Goal: Task Accomplishment & Management: Manage account settings

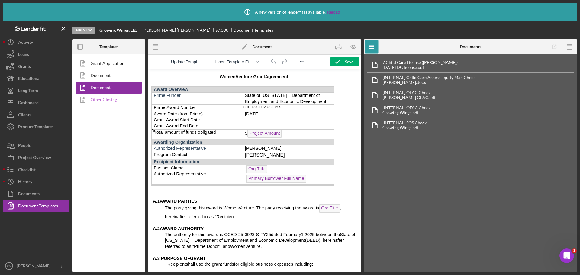
click at [114, 101] on link "Other Closing" at bounding box center [107, 100] width 63 height 12
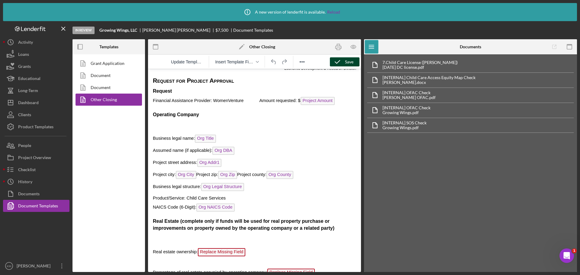
scroll to position [30, 0]
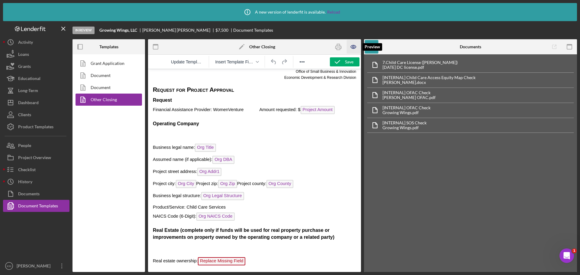
click at [354, 47] on icon "button" at bounding box center [354, 47] width 14 height 14
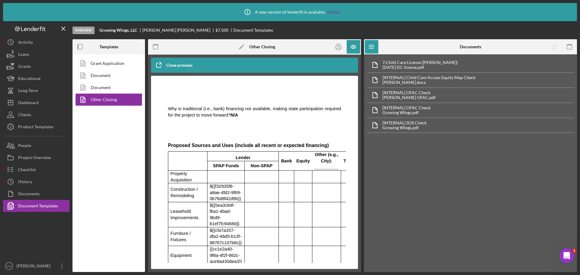
scroll to position [605, 0]
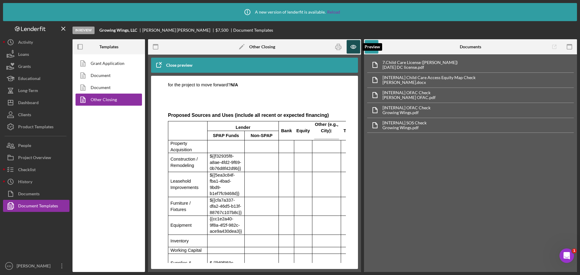
click at [351, 46] on icon "button" at bounding box center [354, 47] width 14 height 14
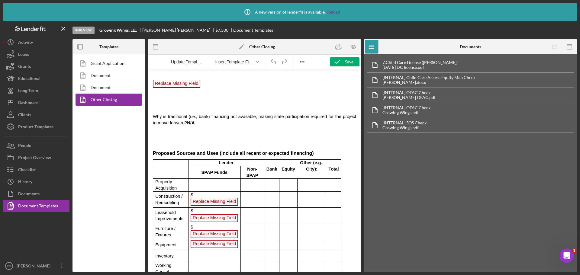
scroll to position [544, 0]
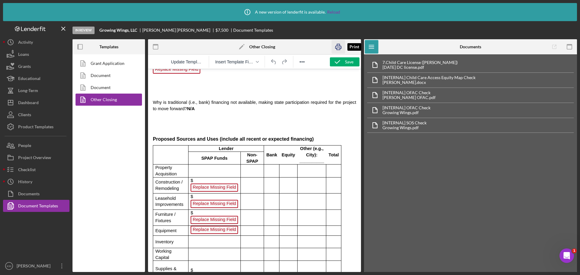
click at [340, 46] on icon "button" at bounding box center [339, 47] width 6 height 2
click at [41, 128] on div "Product Templates" at bounding box center [35, 128] width 35 height 14
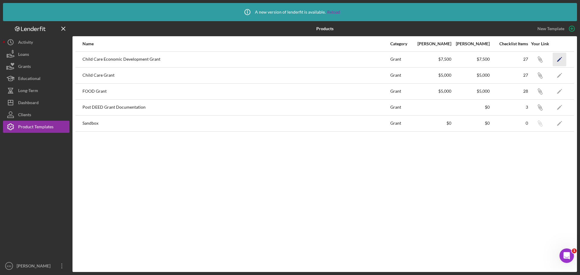
click at [557, 61] on icon "Icon/Edit" at bounding box center [560, 60] width 14 height 14
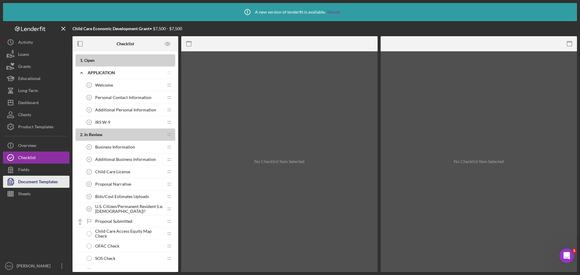
click at [40, 180] on div "Document Templates" at bounding box center [38, 183] width 40 height 14
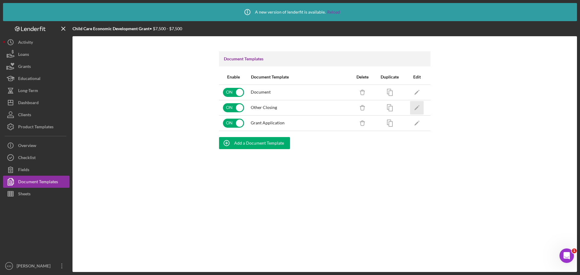
click at [416, 108] on icon "Icon/Edit" at bounding box center [417, 108] width 14 height 14
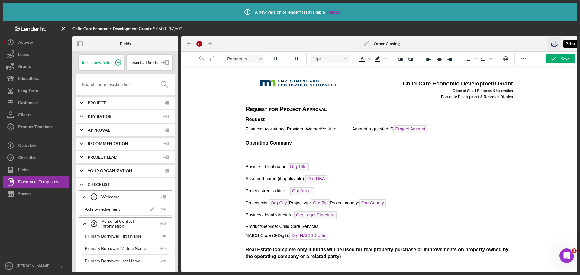
click at [556, 43] on icon "button" at bounding box center [555, 44] width 6 height 2
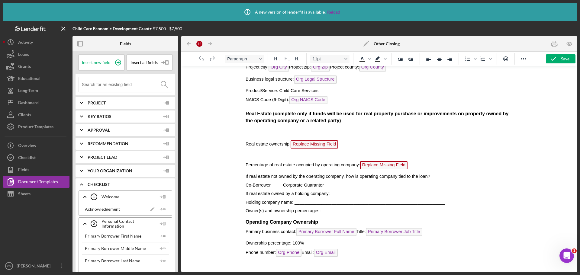
scroll to position [151, 0]
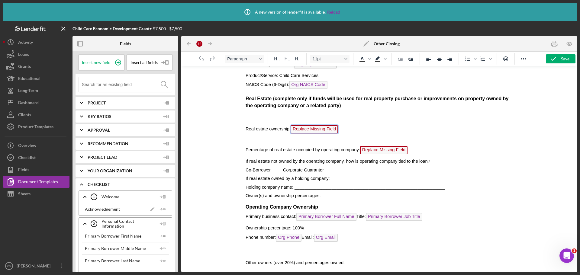
click at [318, 128] on span "Replace Missing Field" at bounding box center [313, 129] width 47 height 8
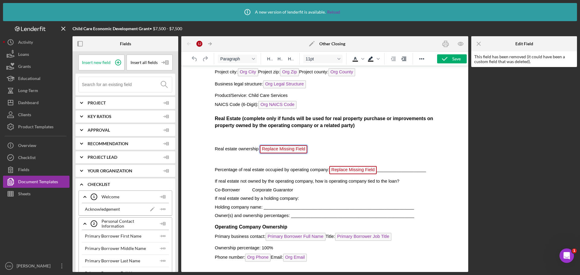
scroll to position [126, 0]
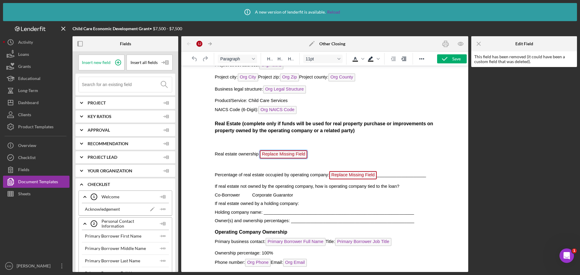
click at [478, 43] on icon "Icon/Menu Close" at bounding box center [479, 44] width 14 height 14
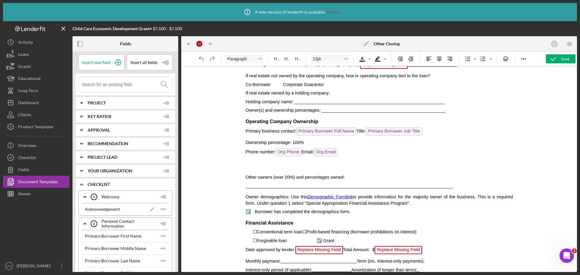
scroll to position [247, 0]
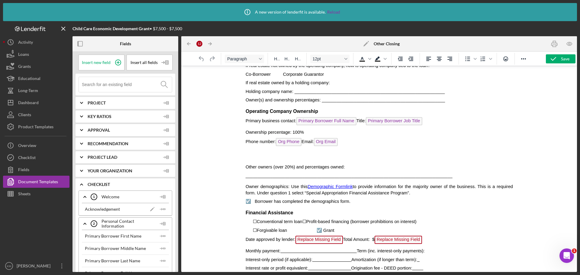
click at [368, 44] on icon "Icon/Edit" at bounding box center [366, 43] width 15 height 15
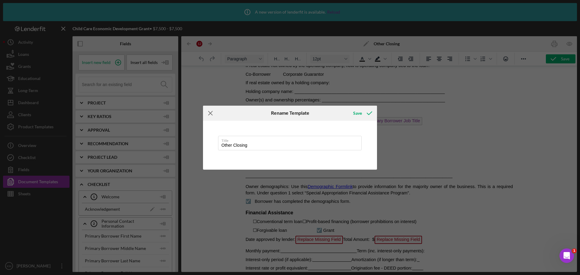
click at [209, 115] on line at bounding box center [211, 113] width 4 height 4
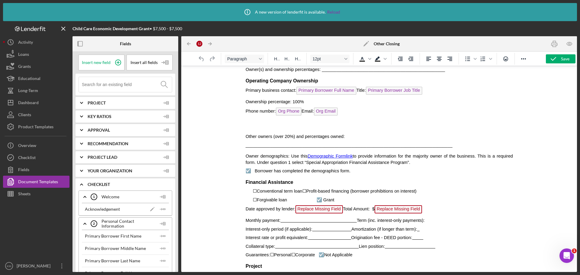
scroll to position [277, 0]
click at [314, 210] on span "Replace Missing Field" at bounding box center [318, 210] width 47 height 8
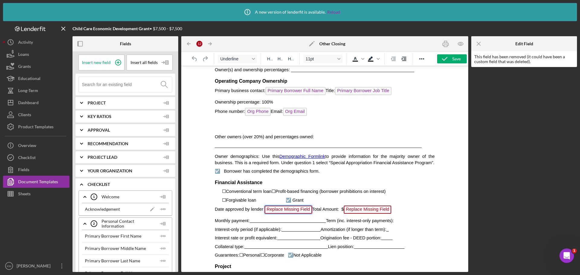
scroll to position [357, 0]
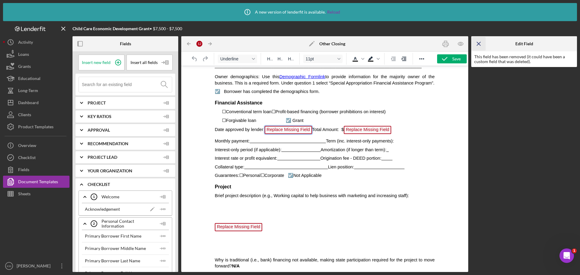
click at [481, 43] on icon "Icon/Menu Close" at bounding box center [479, 44] width 14 height 14
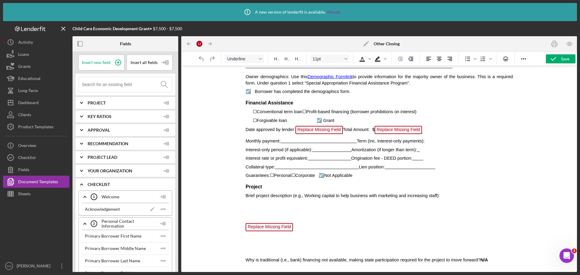
drag, startPoint x: 323, startPoint y: 130, endPoint x: 500, endPoint y: 131, distance: 177.4
click at [500, 131] on p "Date approved by lender: Replace Missing Field Total Amount: $ Replace Missing …" at bounding box center [379, 131] width 268 height 10
click at [323, 132] on span "Replace Missing Field" at bounding box center [318, 130] width 47 height 8
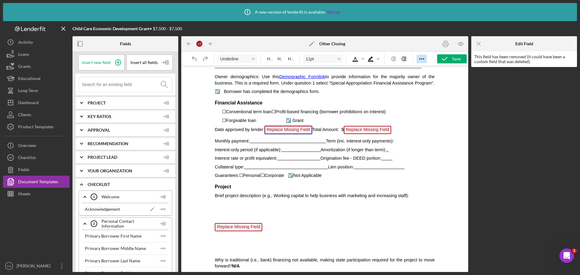
click at [424, 61] on icon "Reveal or hide additional toolbar items" at bounding box center [421, 58] width 7 height 7
click at [289, 131] on span "Replace Missing Field" at bounding box center [288, 130] width 47 height 8
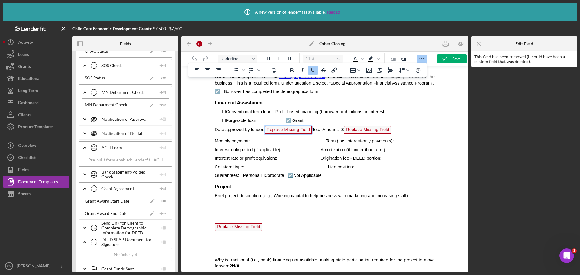
scroll to position [1390, 0]
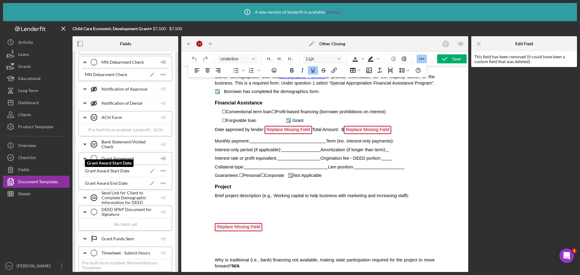
click at [111, 173] on div "Grant Award Start Date" at bounding box center [107, 171] width 44 height 5
click at [160, 173] on icon "Icon/Insert Field" at bounding box center [163, 171] width 12 height 12
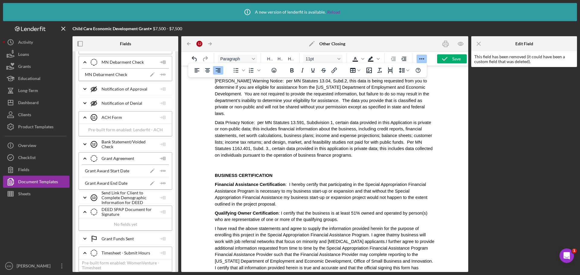
scroll to position [1415, 0]
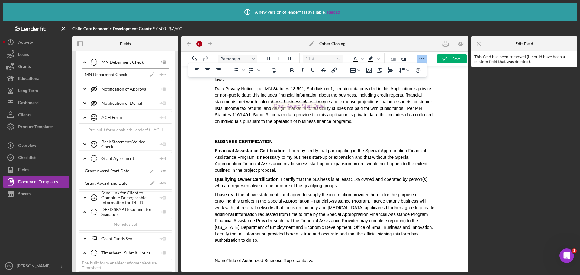
drag, startPoint x: 253, startPoint y: 262, endPoint x: 310, endPoint y: 101, distance: 170.6
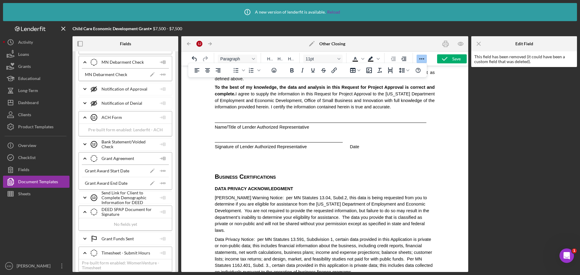
scroll to position [1263, 0]
drag, startPoint x: 335, startPoint y: 254, endPoint x: 324, endPoint y: 122, distance: 132.5
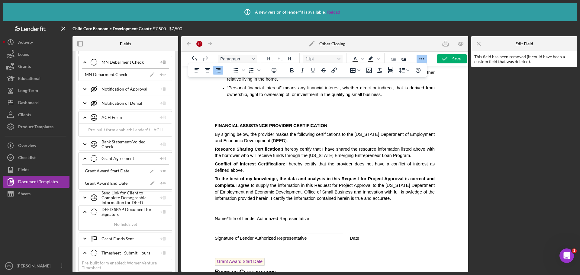
scroll to position [1173, 0]
drag, startPoint x: 232, startPoint y: 213, endPoint x: 332, endPoint y: 79, distance: 167.0
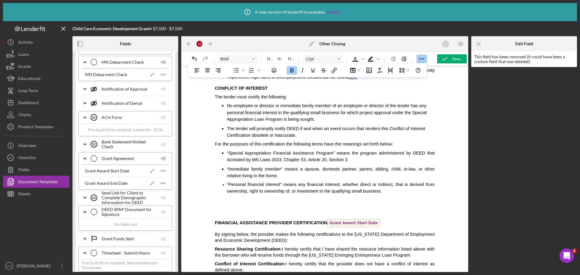
scroll to position [1052, 0]
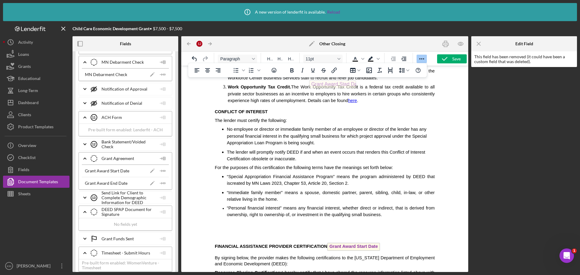
drag, startPoint x: 324, startPoint y: 204, endPoint x: 327, endPoint y: 79, distance: 125.8
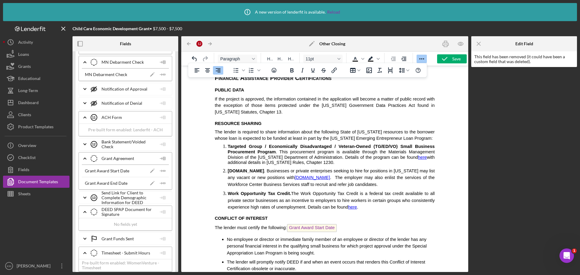
scroll to position [931, 0]
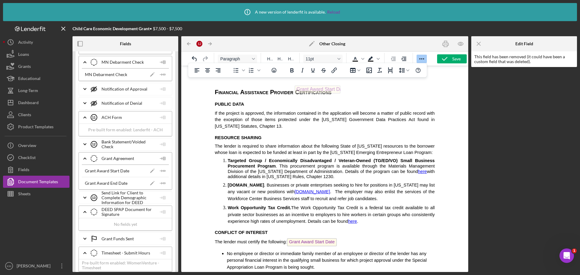
drag, startPoint x: 304, startPoint y: 201, endPoint x: 316, endPoint y: 84, distance: 117.3
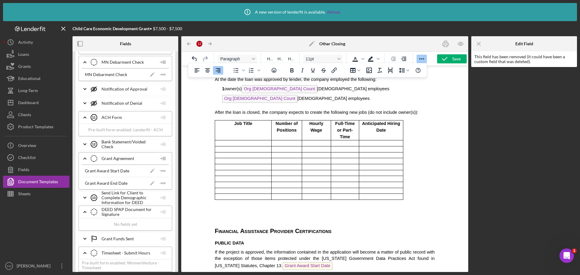
scroll to position [780, 0]
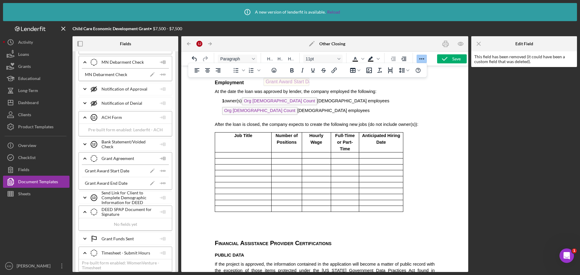
drag, startPoint x: 255, startPoint y: 236, endPoint x: 282, endPoint y: 76, distance: 162.3
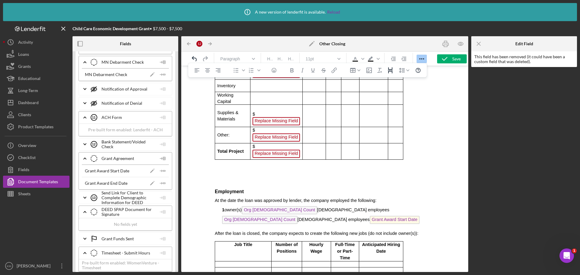
scroll to position [659, 0]
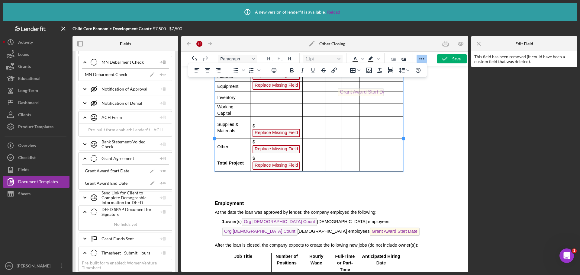
drag, startPoint x: 268, startPoint y: 201, endPoint x: 355, endPoint y: 87, distance: 143.4
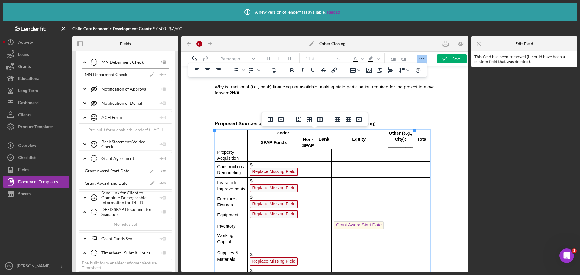
scroll to position [508, 0]
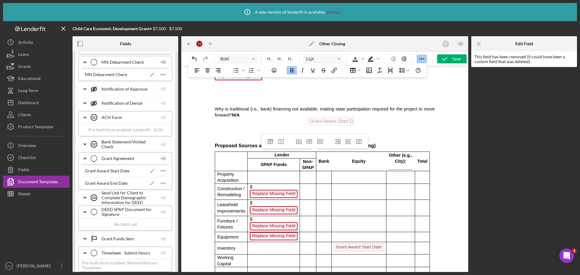
drag, startPoint x: 339, startPoint y: 238, endPoint x: 321, endPoint y: 116, distance: 123.8
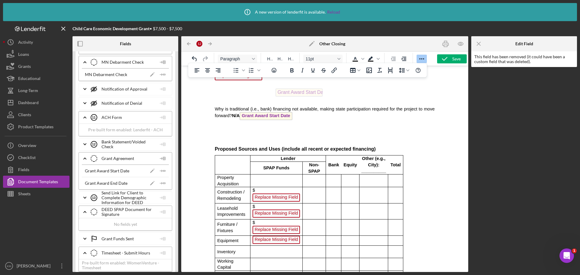
drag, startPoint x: 258, startPoint y: 116, endPoint x: 294, endPoint y: 87, distance: 45.7
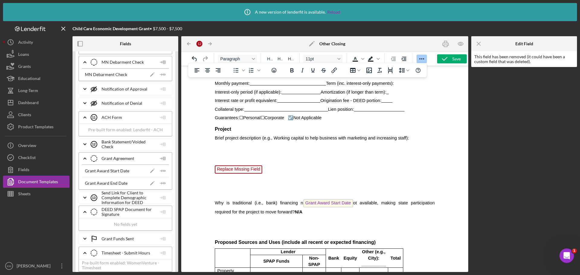
scroll to position [387, 0]
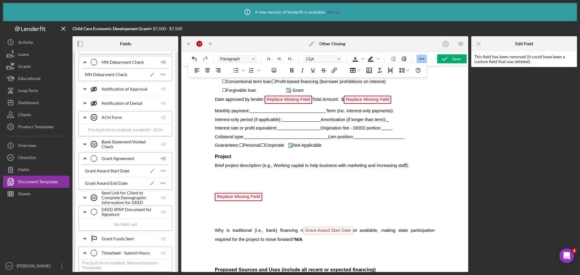
click at [282, 99] on span "Replace Missing Field" at bounding box center [288, 100] width 47 height 8
drag, startPoint x: 282, startPoint y: 99, endPoint x: 277, endPoint y: 98, distance: 5.3
click at [277, 98] on span "Replace Missing Field" at bounding box center [288, 100] width 47 height 8
click at [291, 103] on span "Replace Missing Field" at bounding box center [288, 100] width 47 height 8
drag, startPoint x: 322, startPoint y: 229, endPoint x: 292, endPoint y: 95, distance: 138.0
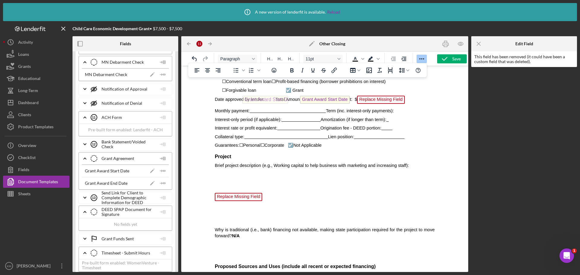
drag, startPoint x: 320, startPoint y: 101, endPoint x: 270, endPoint y: 94, distance: 50.3
drag, startPoint x: 291, startPoint y: 99, endPoint x: 270, endPoint y: 96, distance: 21.1
click at [371, 101] on span "Replace Missing Field" at bounding box center [369, 100] width 47 height 8
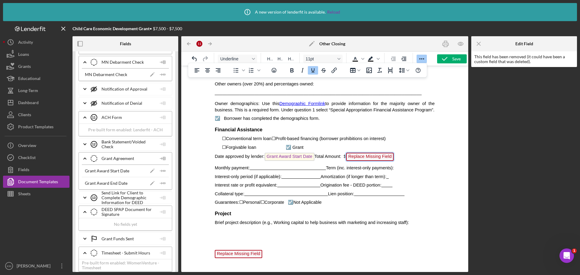
scroll to position [319, 0]
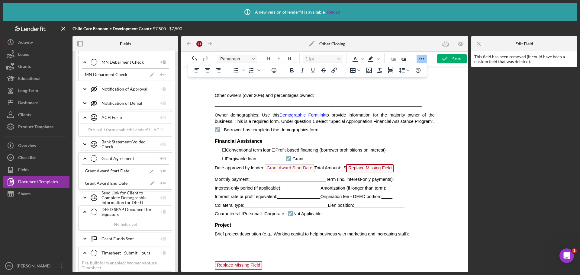
click at [307, 167] on p "Date approved by lender: Grant Award Start Date Total Amount: $ Replace Missing…" at bounding box center [325, 169] width 220 height 10
click at [306, 166] on span "Grant Award Start Date" at bounding box center [290, 168] width 50 height 8
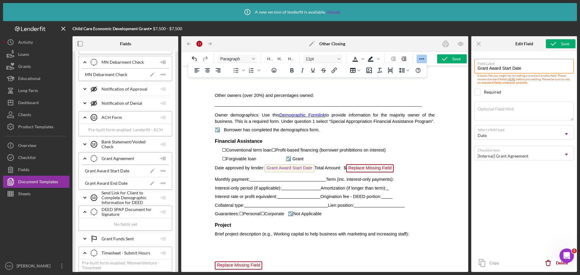
click at [314, 168] on p "Date approved by lender: Grant Award Start Date Total Amount: $ Replace Missing…" at bounding box center [325, 169] width 220 height 10
click at [308, 169] on p "Date approved by lender: Grant Award Start Date Total Amount: $ Replace Missing…" at bounding box center [325, 169] width 220 height 10
click at [354, 170] on span "Replace Missing Field" at bounding box center [369, 168] width 47 height 8
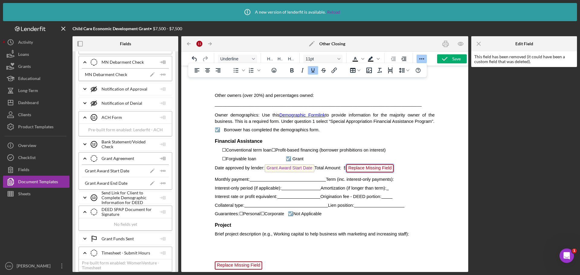
click at [317, 170] on p "Date approved by lender: Grant Award Start Date Total Amount: $ Replace Missing…" at bounding box center [325, 169] width 220 height 10
click at [353, 169] on span "Replace Missing Field" at bounding box center [369, 168] width 47 height 8
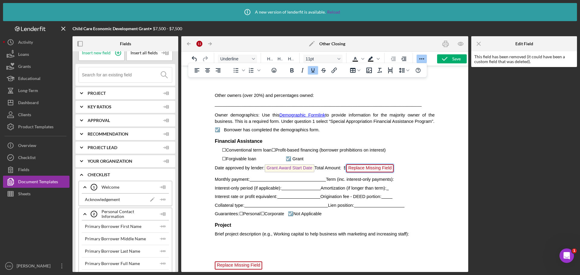
scroll to position [0, 0]
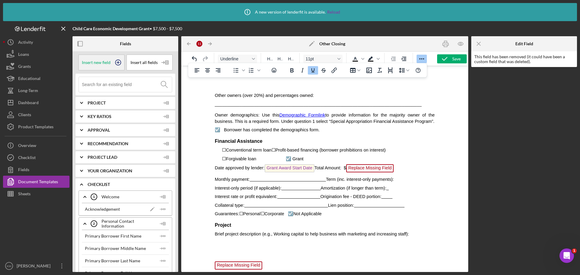
click at [113, 61] on icon at bounding box center [118, 62] width 15 height 15
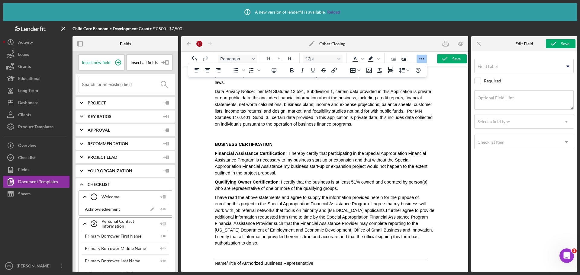
scroll to position [1415, 0]
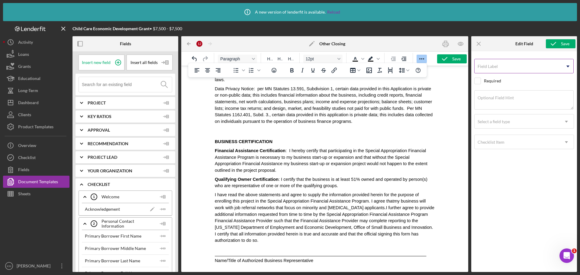
click at [560, 67] on input "Field Label" at bounding box center [524, 66] width 99 height 15
click at [572, 69] on icon "Icon/Dropdown Arrow" at bounding box center [568, 66] width 15 height 15
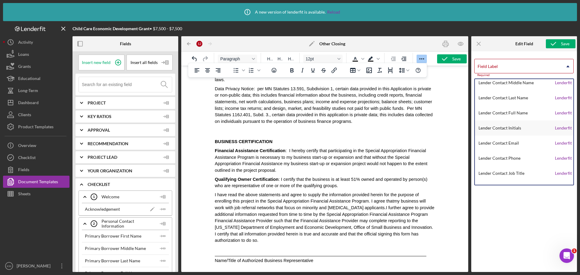
scroll to position [1028, 0]
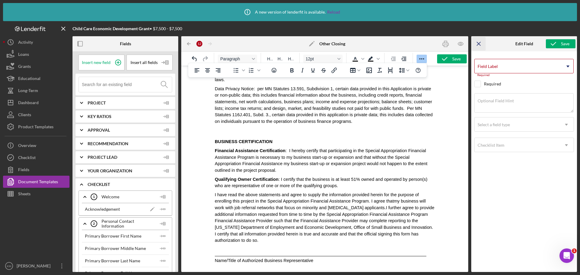
click at [479, 44] on line "button" at bounding box center [478, 43] width 3 height 3
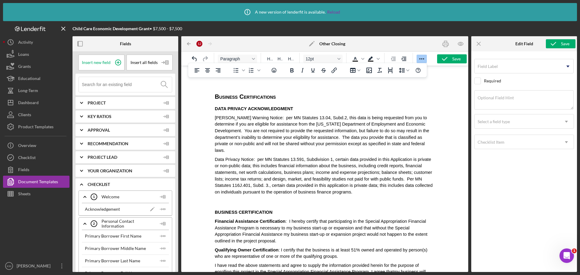
scroll to position [1415, 0]
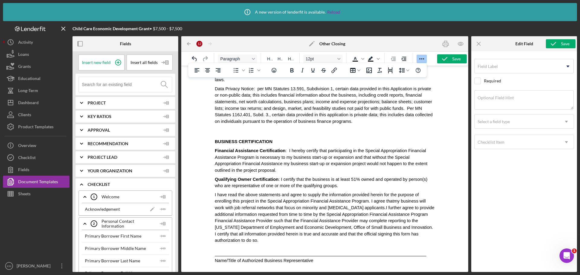
drag, startPoint x: 227, startPoint y: 262, endPoint x: 219, endPoint y: 263, distance: 8.3
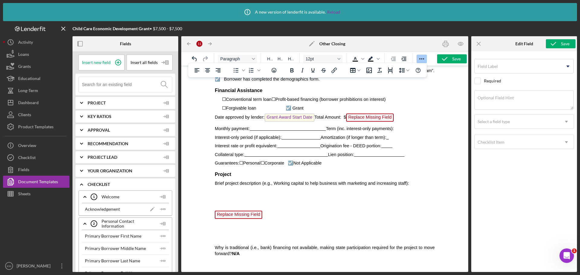
scroll to position [354, 0]
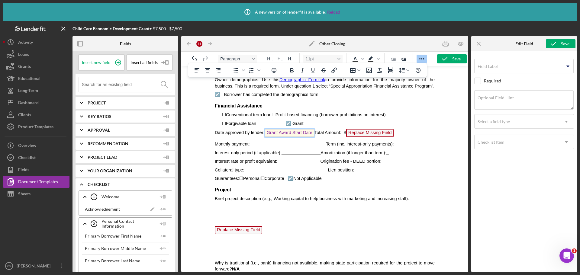
click at [306, 133] on span "Grant Award Start Date" at bounding box center [290, 133] width 50 height 8
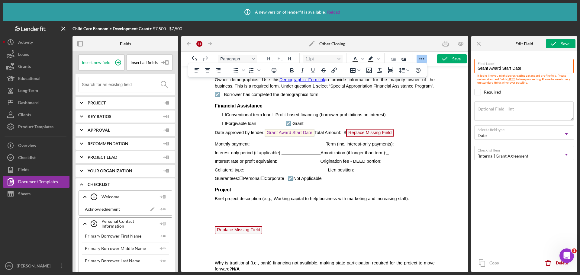
scroll to position [319, 0]
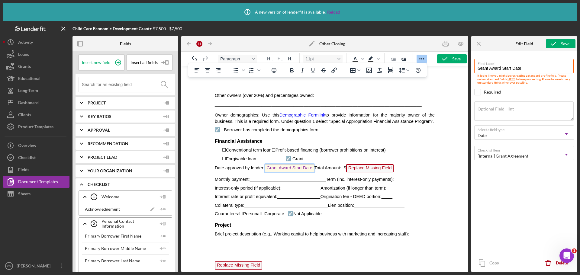
click at [306, 168] on span "Grant Award Start Date" at bounding box center [290, 168] width 50 height 8
click at [308, 168] on p "Date approved by lender: Grant Award Start Date Total Amount: $ Replace Missing…" at bounding box center [325, 169] width 220 height 10
click button "Icon/Menu Close" at bounding box center [479, 44] width 14 height 14
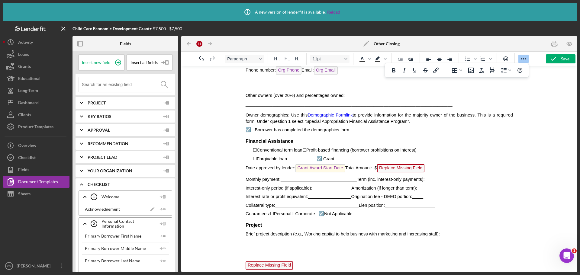
drag, startPoint x: 337, startPoint y: 168, endPoint x: 347, endPoint y: 168, distance: 9.7
click at [337, 168] on p "Date approved by lender: Grant Award Start Date Total Amount: $ Replace Missing…" at bounding box center [379, 169] width 268 height 10
click at [200, 60] on icon "Undo" at bounding box center [201, 58] width 7 height 7
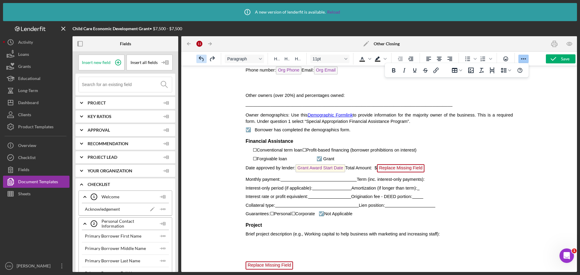
click at [200, 60] on icon "Undo" at bounding box center [201, 58] width 7 height 7
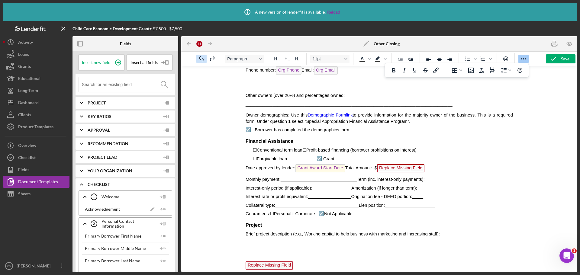
click at [200, 60] on icon "Undo" at bounding box center [201, 58] width 7 height 7
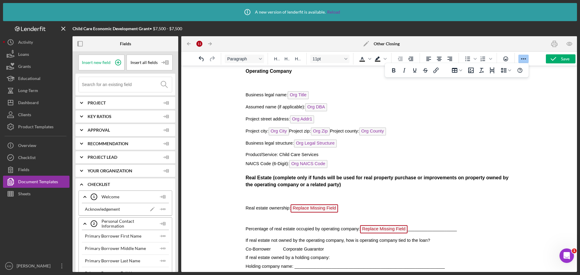
scroll to position [0, 0]
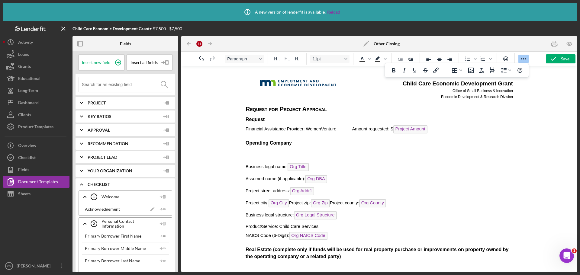
click at [246, 109] on span "Request for Project Approval" at bounding box center [285, 109] width 81 height 7
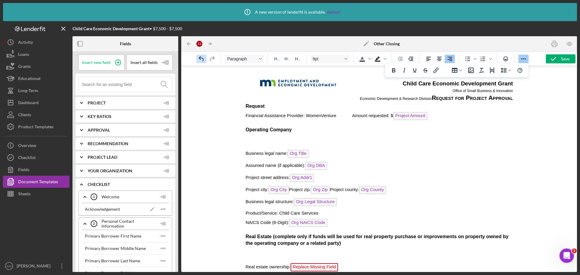
click at [202, 60] on icon "Undo" at bounding box center [201, 58] width 7 height 7
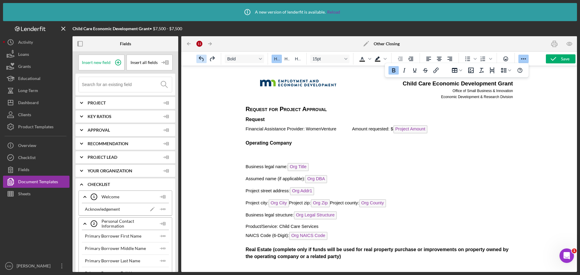
click at [202, 60] on icon "Undo" at bounding box center [201, 58] width 7 height 7
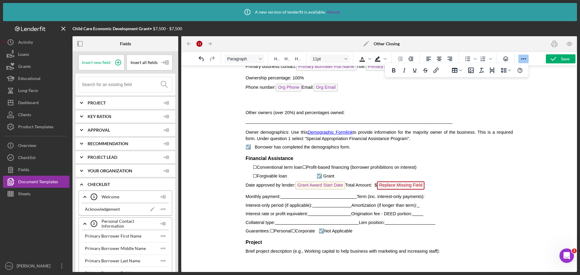
scroll to position [309, 0]
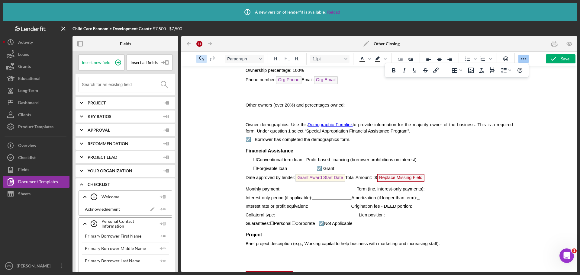
click at [203, 59] on icon "Undo" at bounding box center [201, 58] width 5 height 5
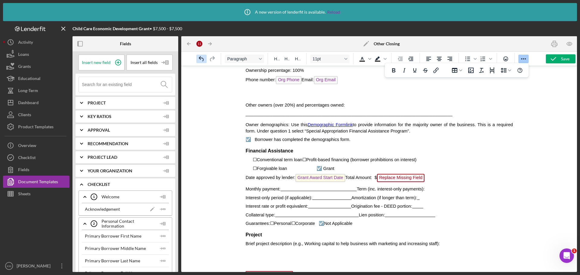
click at [203, 59] on icon "Undo" at bounding box center [201, 58] width 5 height 5
drag, startPoint x: 552, startPoint y: 48, endPoint x: 232, endPoint y: 167, distance: 341.2
click at [552, 48] on icon "button" at bounding box center [555, 44] width 14 height 14
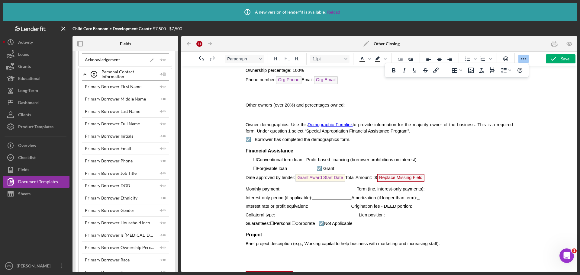
scroll to position [0, 0]
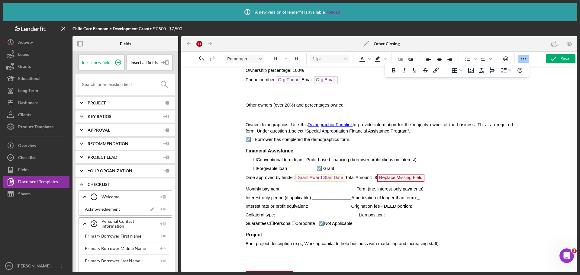
click at [81, 104] on icon "Icon/Expander" at bounding box center [81, 103] width 15 height 15
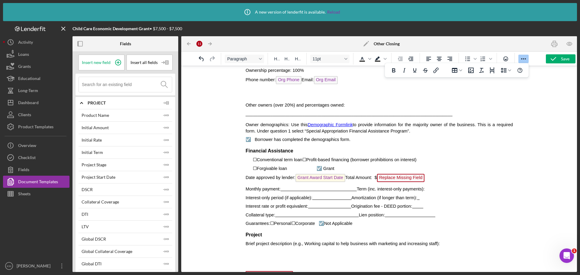
click at [82, 101] on icon "Icon/Expander" at bounding box center [81, 103] width 15 height 15
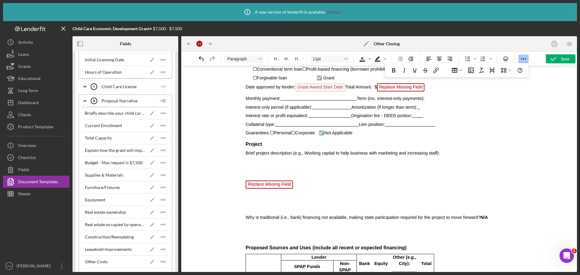
scroll to position [1058, 0]
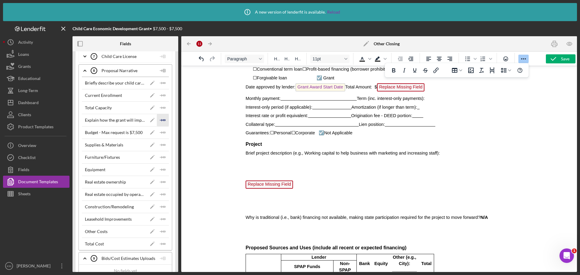
click at [161, 118] on icon "Icon/Insert Field" at bounding box center [163, 120] width 12 height 12
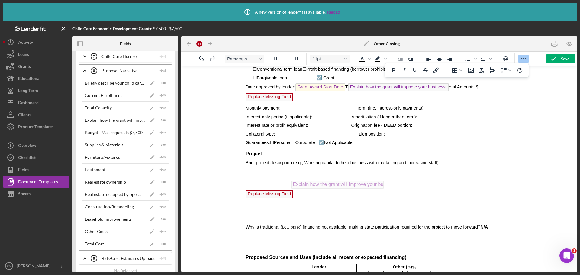
drag, startPoint x: 384, startPoint y: 88, endPoint x: 336, endPoint y: 179, distance: 103.7
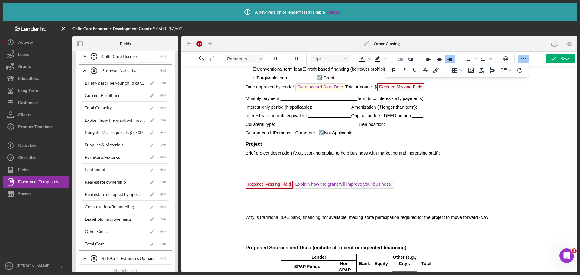
click at [261, 185] on span "Replace Missing Field" at bounding box center [268, 185] width 47 height 8
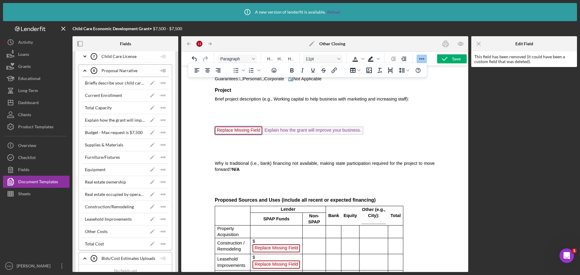
scroll to position [454, 0]
click at [252, 129] on span "Replace Missing Field" at bounding box center [238, 130] width 47 height 8
drag, startPoint x: 252, startPoint y: 129, endPoint x: 242, endPoint y: 143, distance: 16.7
click at [242, 143] on div "Other owners (over 20%) and percentages owned: ________________________________…" at bounding box center [325, 173] width 220 height 432
click at [240, 133] on span "Replace Missing Field" at bounding box center [238, 130] width 47 height 8
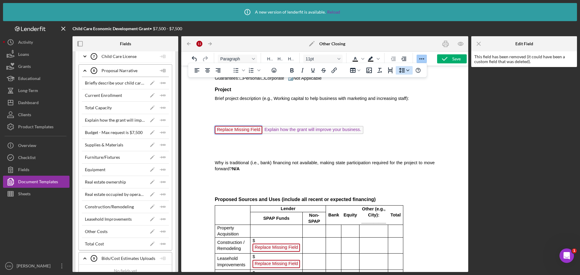
click at [410, 71] on div "Line height" at bounding box center [408, 70] width 5 height 3
click at [373, 41] on div at bounding box center [421, 43] width 96 height 15
click at [482, 45] on icon "Icon/Menu Close" at bounding box center [479, 44] width 14 height 14
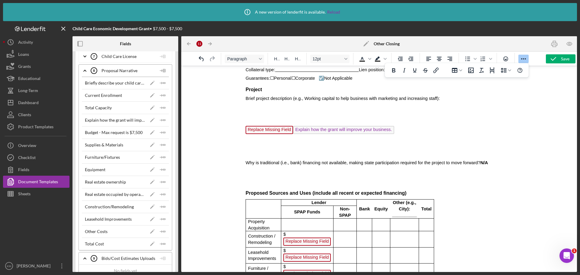
click at [277, 135] on p "Replace Missing Field Explain how the grant will improve your business." at bounding box center [379, 131] width 268 height 10
click at [301, 149] on div "Other owners (over 20%) and percentages owned: ________________________________…" at bounding box center [379, 170] width 268 height 426
click at [281, 131] on span "Replace Missing Field" at bounding box center [268, 130] width 47 height 8
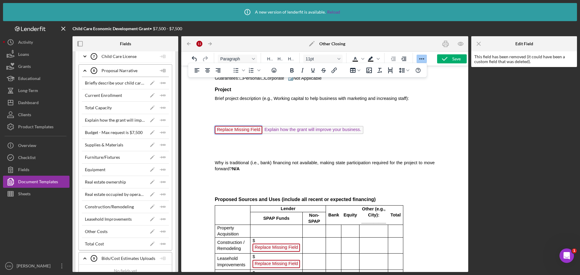
click at [422, 59] on icon "Reveal or hide additional toolbar items" at bounding box center [422, 58] width 5 height 1
click at [242, 133] on span "Replace Missing Field" at bounding box center [238, 130] width 47 height 8
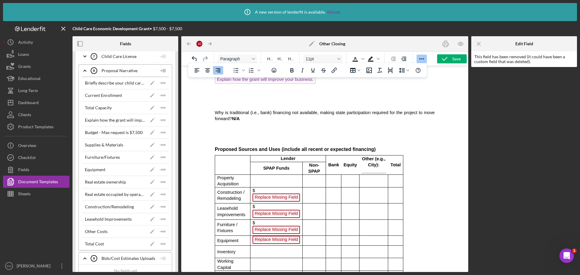
scroll to position [515, 0]
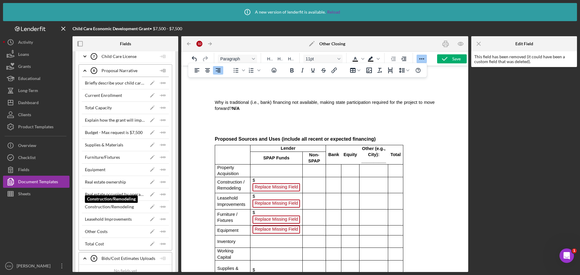
click at [161, 205] on icon "Icon/Insert Field" at bounding box center [163, 207] width 12 height 12
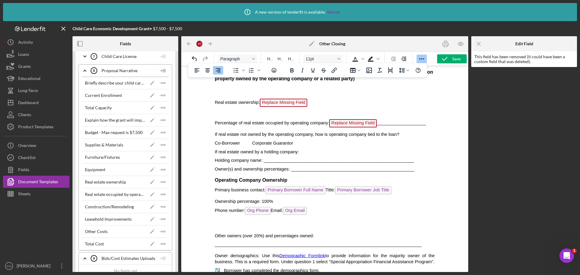
scroll to position [0, 0]
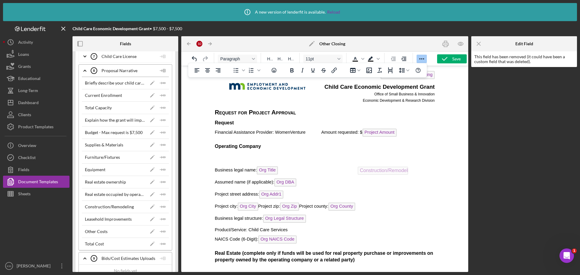
drag, startPoint x: 429, startPoint y: 76, endPoint x: 407, endPoint y: 165, distance: 91.9
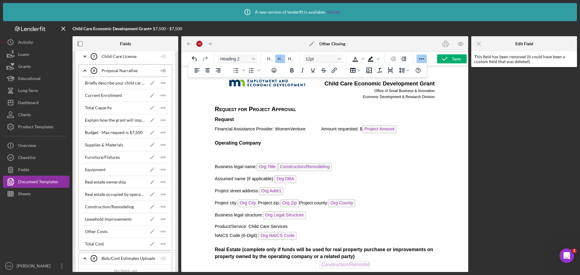
drag, startPoint x: 306, startPoint y: 169, endPoint x: 352, endPoint y: 259, distance: 101.7
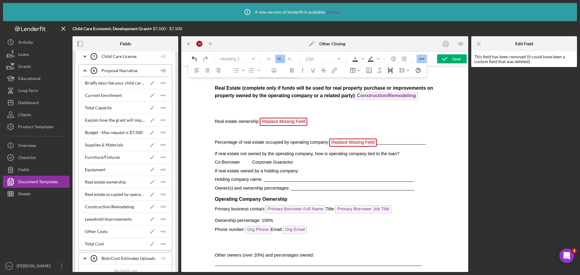
scroll to position [151, 0]
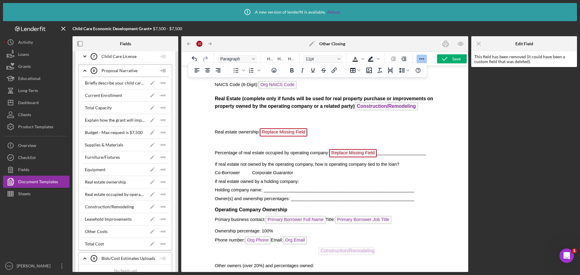
drag, startPoint x: 346, startPoint y: 105, endPoint x: 345, endPoint y: 246, distance: 141.2
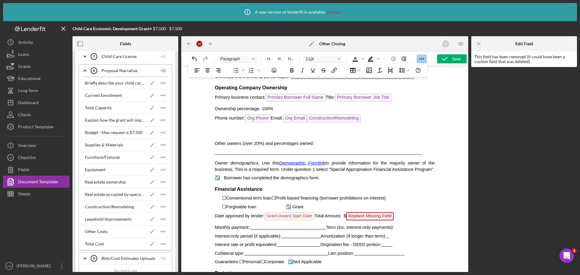
scroll to position [272, 0]
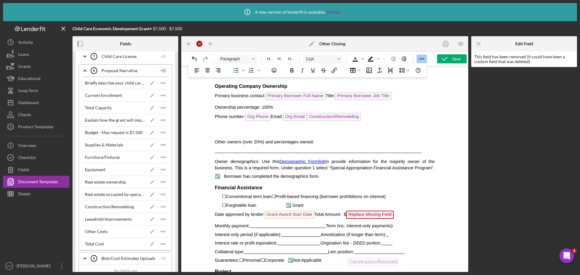
drag, startPoint x: 339, startPoint y: 117, endPoint x: 376, endPoint y: 257, distance: 144.9
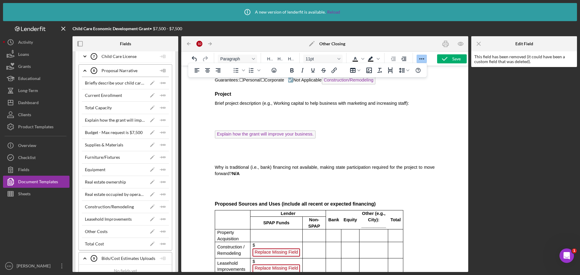
scroll to position [453, 0]
drag, startPoint x: 364, startPoint y: 81, endPoint x: 336, endPoint y: 244, distance: 165.4
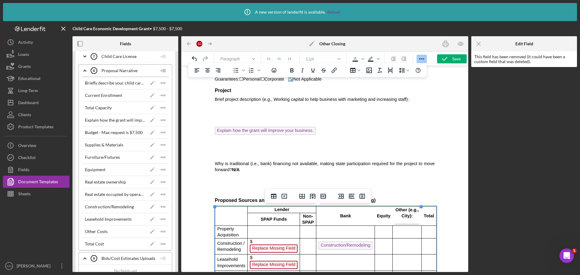
click at [287, 245] on span "Replace Missing Field" at bounding box center [273, 249] width 47 height 8
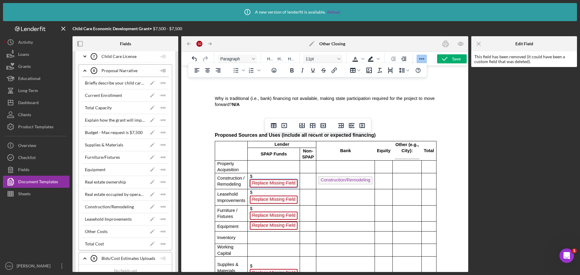
scroll to position [529, 0]
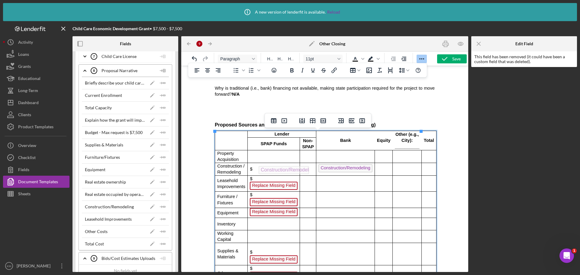
drag, startPoint x: 326, startPoint y: 169, endPoint x: 272, endPoint y: 165, distance: 54.0
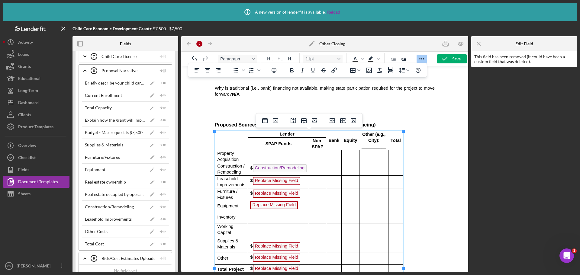
click at [300, 185] on p "$ Replace Missing Field" at bounding box center [278, 182] width 57 height 10
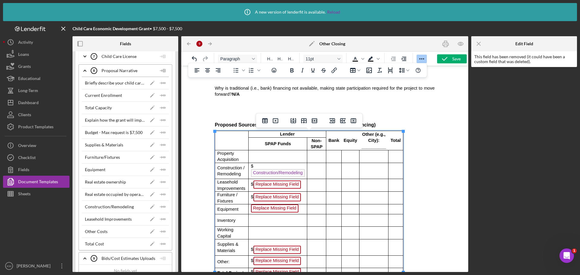
click at [315, 185] on p "Rich Text Area. Press ALT-0 for help." at bounding box center [317, 186] width 14 height 6
click at [115, 218] on div "Leasehold Improvements" at bounding box center [108, 219] width 47 height 5
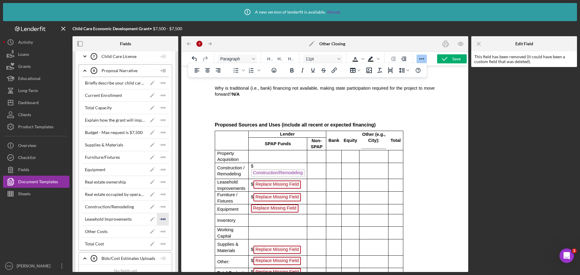
click at [161, 221] on icon "Icon/Insert Field" at bounding box center [163, 219] width 12 height 12
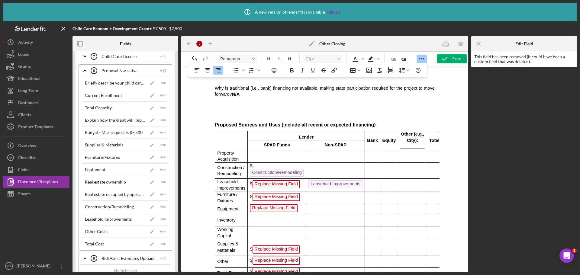
click at [274, 184] on span "Replace Missing Field" at bounding box center [276, 184] width 47 height 8
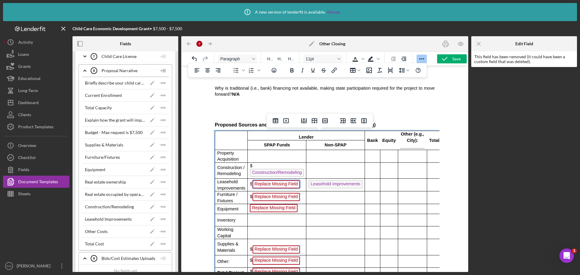
scroll to position [545, 0]
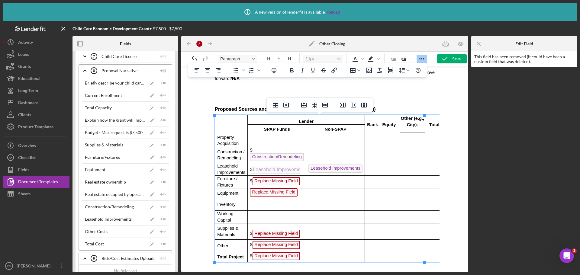
drag, startPoint x: 327, startPoint y: 170, endPoint x: 278, endPoint y: 164, distance: 48.9
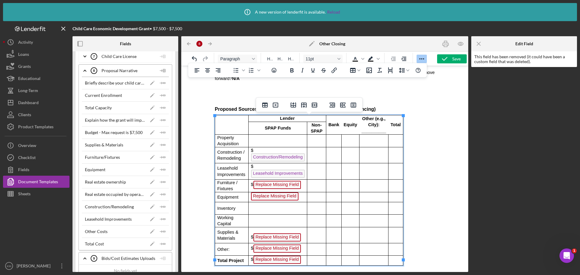
click at [313, 184] on p "Rich Text Area. Press ALT-0 for help." at bounding box center [317, 186] width 14 height 6
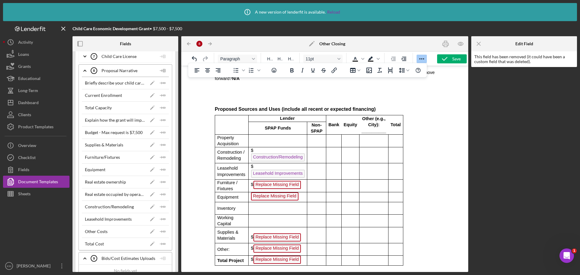
click at [112, 156] on div "Furniture/Fixtures" at bounding box center [102, 157] width 35 height 5
click at [159, 157] on icon "Icon/Insert Field" at bounding box center [163, 157] width 12 height 12
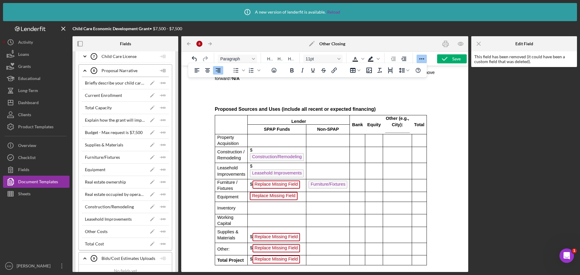
click at [272, 184] on span "Replace Missing Field" at bounding box center [276, 185] width 47 height 8
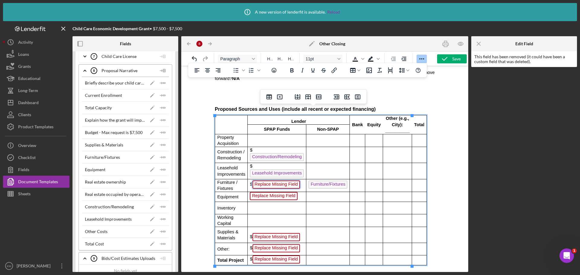
scroll to position [561, 0]
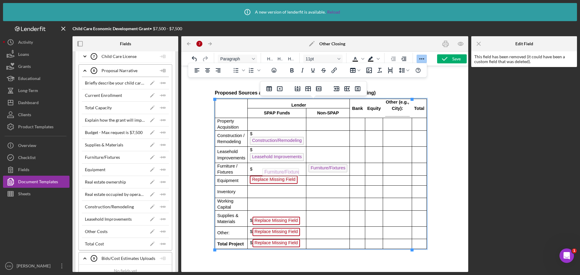
drag, startPoint x: 317, startPoint y: 169, endPoint x: 276, endPoint y: 167, distance: 40.9
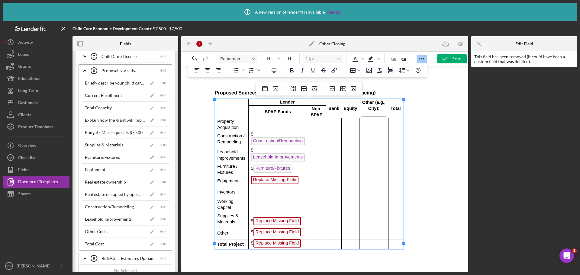
click at [311, 183] on p "Rich Text Area. Press ALT-0 for help." at bounding box center [317, 181] width 14 height 6
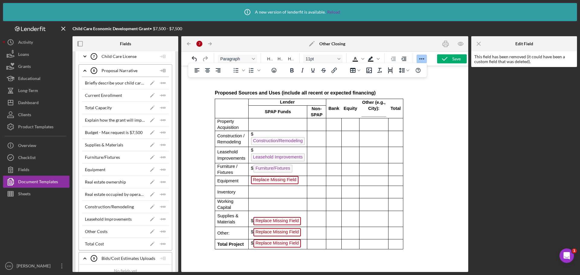
click at [100, 168] on div "Equipment" at bounding box center [95, 169] width 21 height 5
click at [164, 168] on icon "Icon/Insert Field" at bounding box center [163, 170] width 12 height 12
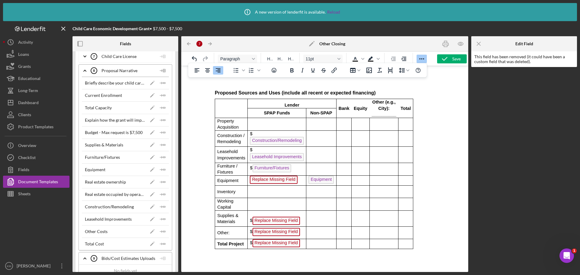
click at [275, 180] on span "Replace Missing Field" at bounding box center [273, 180] width 47 height 8
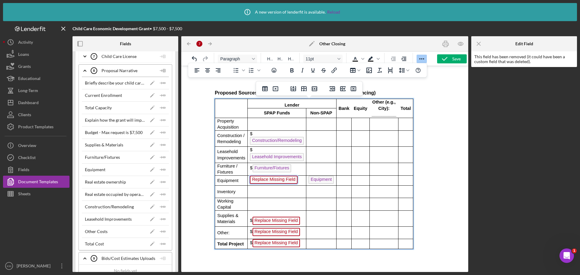
scroll to position [573, 0]
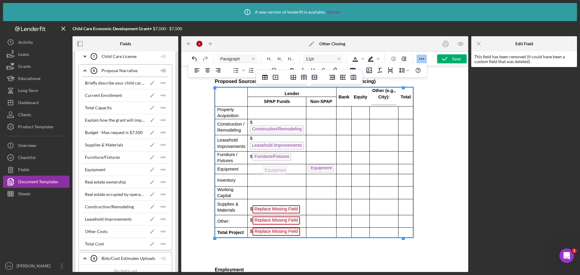
drag, startPoint x: 321, startPoint y: 168, endPoint x: 279, endPoint y: 165, distance: 42.4
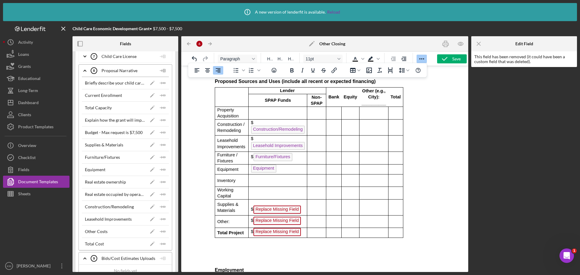
click at [253, 169] on span "Equipment" at bounding box center [263, 169] width 25 height 8
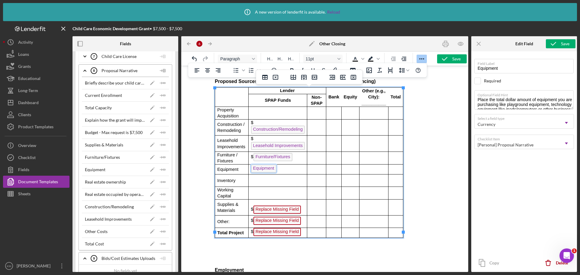
click at [288, 170] on p "Equipment" at bounding box center [278, 170] width 54 height 10
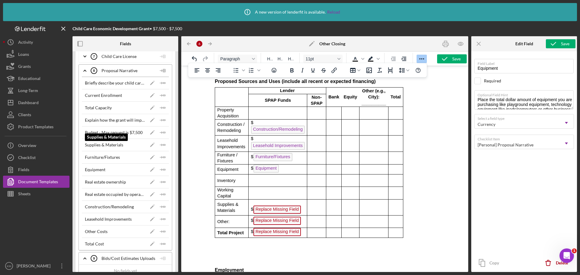
click at [114, 145] on div "Supplies & Materials" at bounding box center [104, 145] width 38 height 5
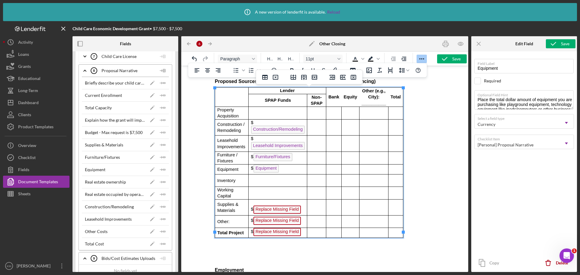
click at [320, 205] on td "Rich Text Area. Press ALT-0 for help." at bounding box center [316, 207] width 19 height 16
drag, startPoint x: 160, startPoint y: 144, endPoint x: 3, endPoint y: 109, distance: 160.5
click at [160, 144] on icon "Icon/Insert Field" at bounding box center [163, 145] width 12 height 12
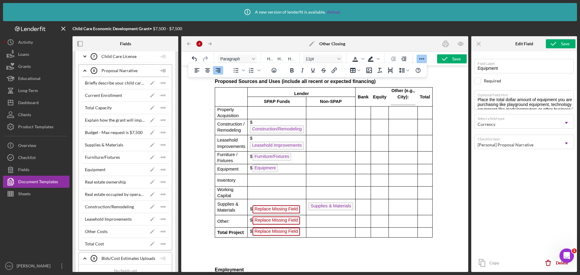
click at [280, 212] on span "Replace Missing Field" at bounding box center [276, 210] width 47 height 8
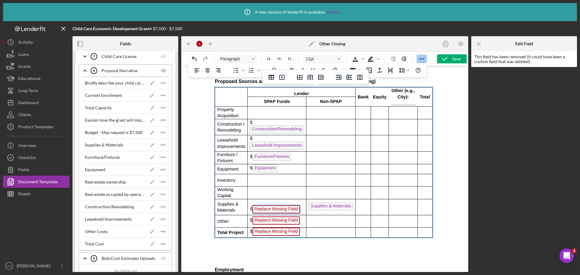
scroll to position [614, 0]
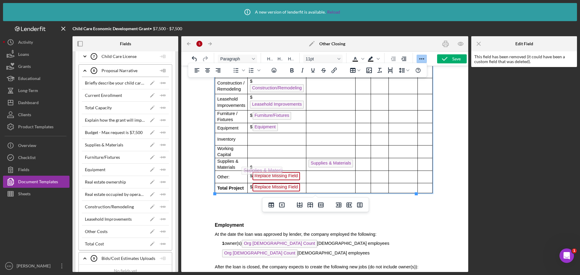
drag, startPoint x: 330, startPoint y: 165, endPoint x: 268, endPoint y: 165, distance: 61.7
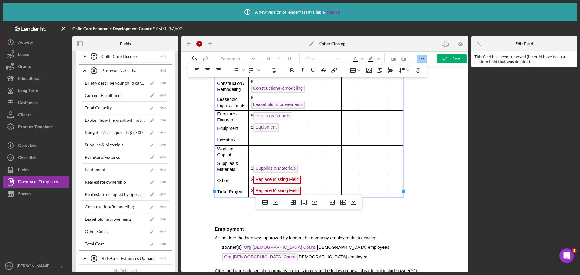
click at [318, 178] on p "Rich Text Area. Press ALT-0 for help." at bounding box center [317, 181] width 14 height 6
click at [121, 233] on div "Other Costs" at bounding box center [115, 231] width 60 height 5
click at [162, 232] on icon "Icon/Insert Field" at bounding box center [163, 232] width 12 height 12
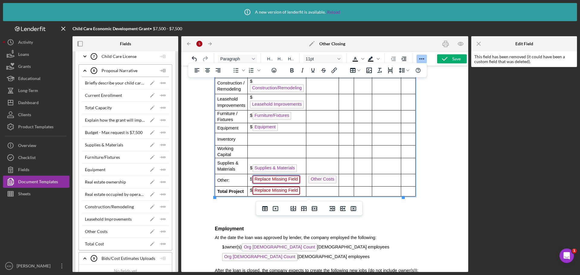
click at [278, 179] on span "Replace Missing Field" at bounding box center [276, 180] width 47 height 8
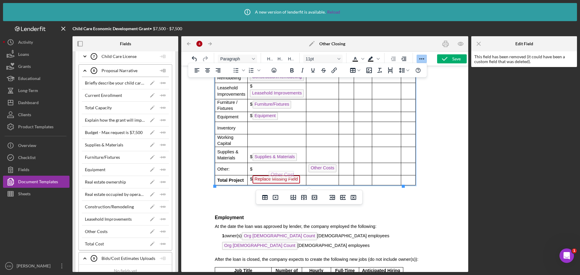
drag, startPoint x: 320, startPoint y: 170, endPoint x: 284, endPoint y: 170, distance: 36.0
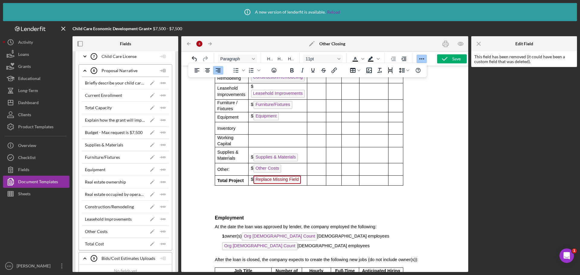
click at [317, 178] on p "Rich Text Area. Press ALT-0 for help." at bounding box center [317, 181] width 14 height 6
click at [164, 244] on icon "Icon/Insert Field" at bounding box center [163, 244] width 12 height 12
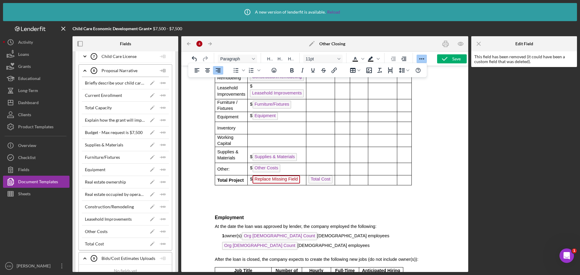
click at [285, 183] on span "Replace Missing Field" at bounding box center [276, 180] width 47 height 8
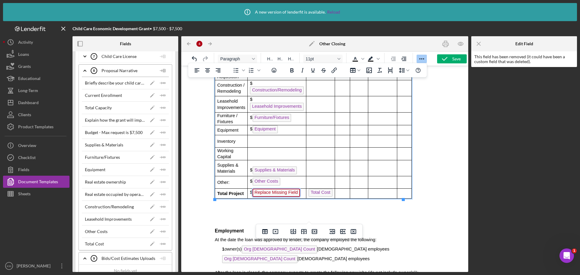
scroll to position [621, 0]
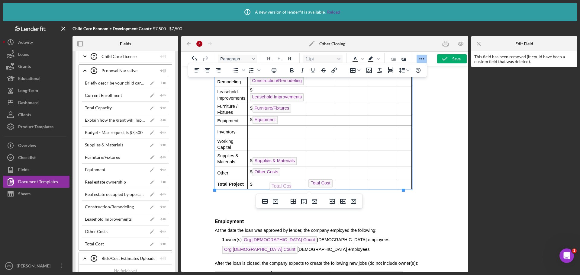
drag, startPoint x: 314, startPoint y: 184, endPoint x: 278, endPoint y: 181, distance: 36.1
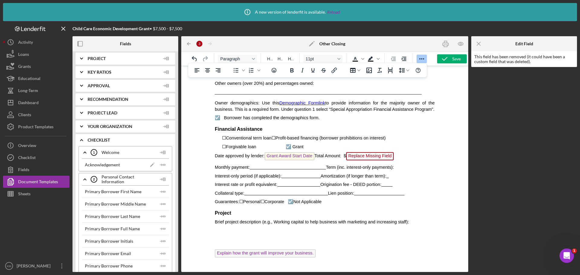
scroll to position [0, 0]
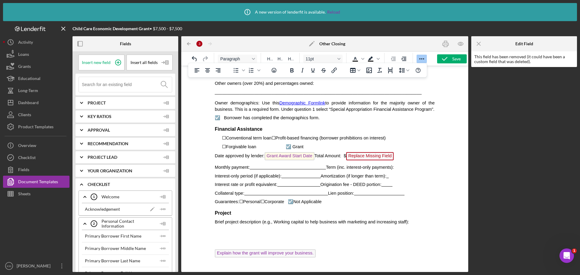
click at [81, 102] on icon "Icon/Expander" at bounding box center [81, 103] width 15 height 15
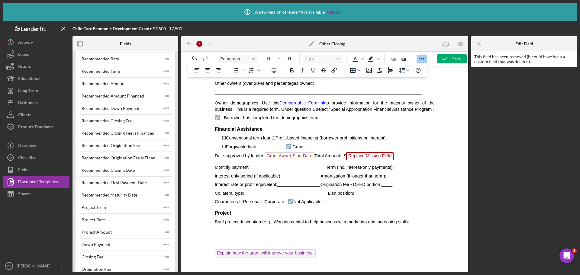
scroll to position [393, 0]
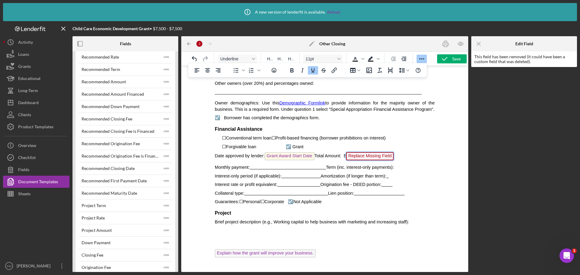
click at [366, 160] on span "Replace Missing Field" at bounding box center [369, 156] width 47 height 8
click at [164, 228] on icon "Icon/Insert Field" at bounding box center [166, 231] width 12 height 12
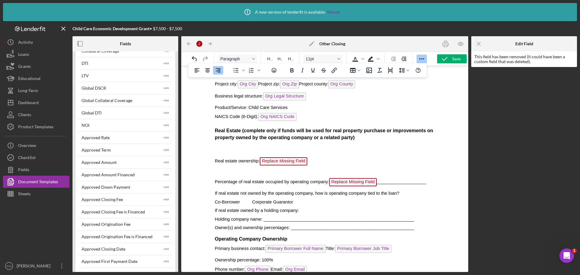
scroll to position [0, 0]
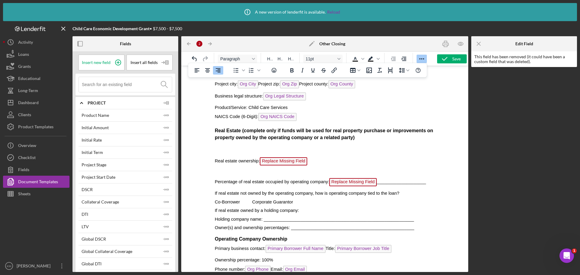
click at [81, 105] on icon "Icon/Expander" at bounding box center [81, 103] width 15 height 15
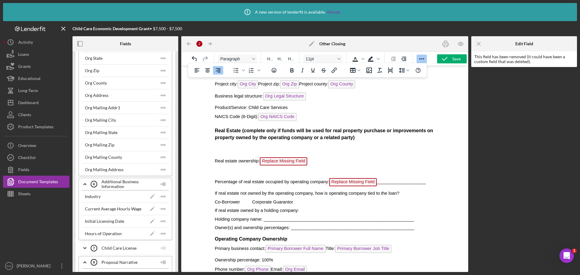
scroll to position [877, 0]
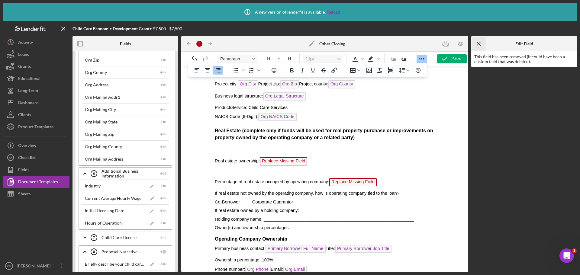
click at [476, 44] on icon "Icon/Menu Close" at bounding box center [479, 44] width 14 height 14
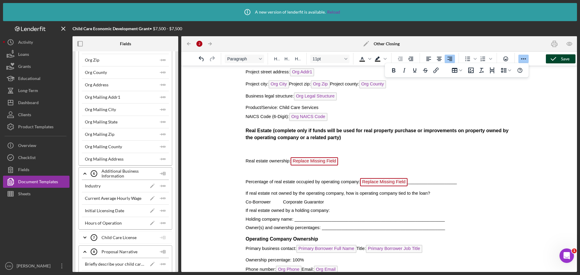
click at [560, 60] on icon "button" at bounding box center [553, 58] width 15 height 15
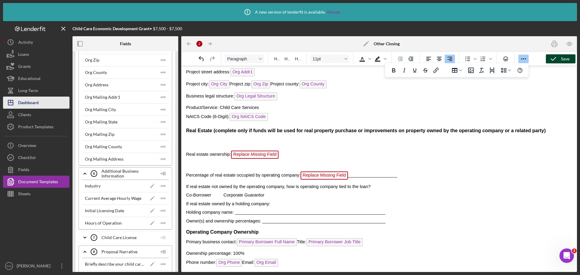
click at [33, 102] on div "Dashboard" at bounding box center [28, 104] width 21 height 14
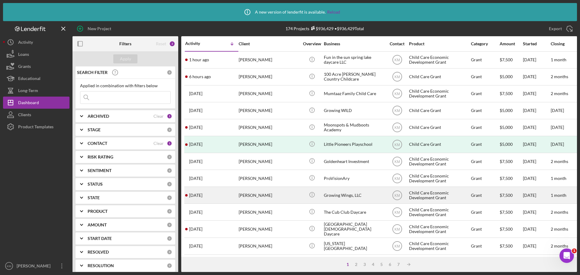
click at [344, 194] on div "Growing Wings, LLC" at bounding box center [354, 195] width 60 height 16
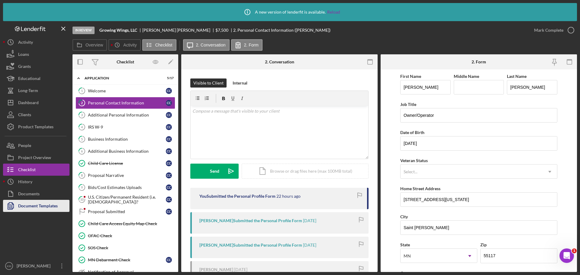
click at [26, 210] on div "Document Templates" at bounding box center [38, 207] width 40 height 14
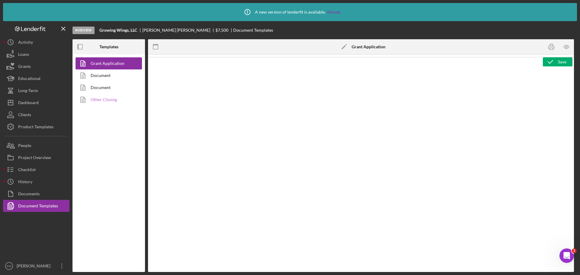
click at [96, 100] on link "Other Closing" at bounding box center [107, 100] width 63 height 12
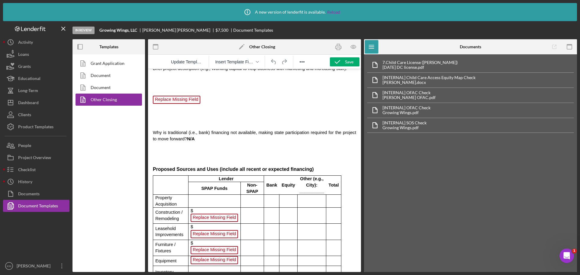
scroll to position [437, 0]
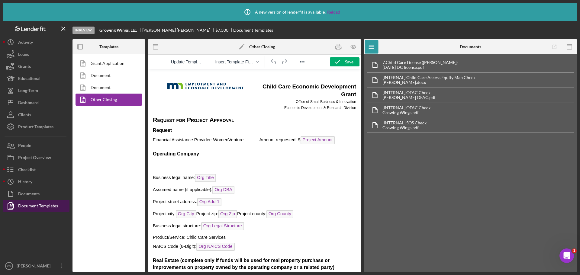
click at [45, 204] on div "Document Templates" at bounding box center [38, 207] width 40 height 14
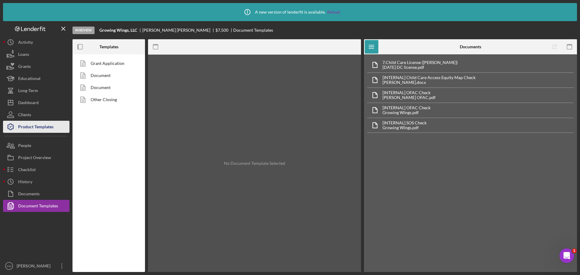
click at [33, 125] on div "Product Templates" at bounding box center [35, 128] width 35 height 14
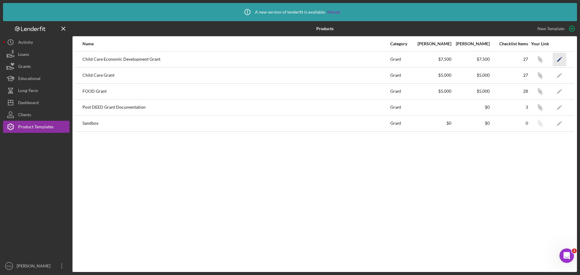
click at [560, 59] on icon "Icon/Edit" at bounding box center [560, 60] width 14 height 14
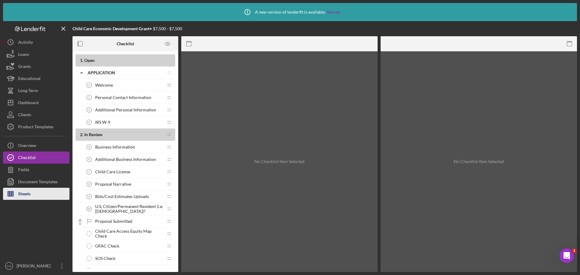
click at [34, 190] on button "Sheets" at bounding box center [36, 194] width 66 height 12
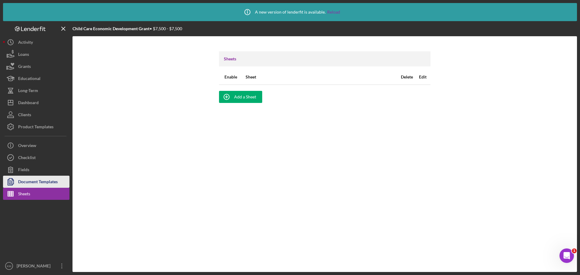
click at [31, 182] on div "Document Templates" at bounding box center [38, 183] width 40 height 14
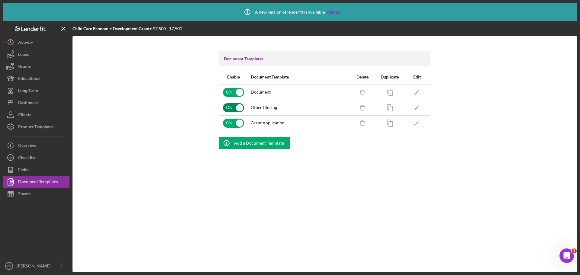
click at [239, 109] on input "checkbox" at bounding box center [233, 107] width 21 height 9
checkbox input "false"
click at [239, 92] on input "checkbox" at bounding box center [233, 92] width 21 height 9
checkbox input "false"
click at [230, 105] on input "checkbox" at bounding box center [233, 107] width 21 height 9
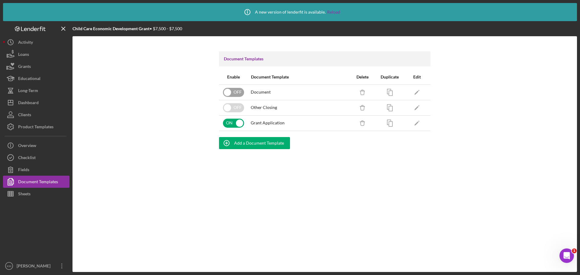
checkbox input "true"
click at [229, 91] on input "checkbox" at bounding box center [233, 92] width 21 height 9
checkbox input "true"
click at [414, 108] on icon "Icon/Edit" at bounding box center [417, 108] width 14 height 14
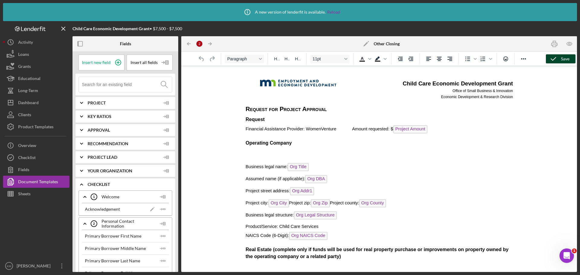
click at [564, 61] on div "Save" at bounding box center [565, 58] width 8 height 9
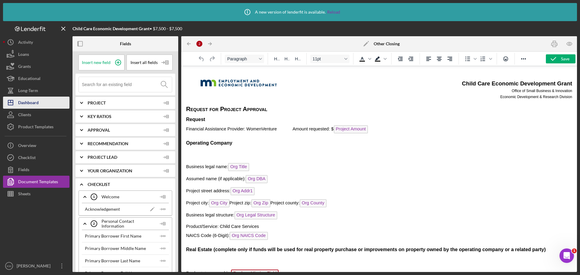
click at [31, 99] on div "Dashboard" at bounding box center [28, 104] width 21 height 14
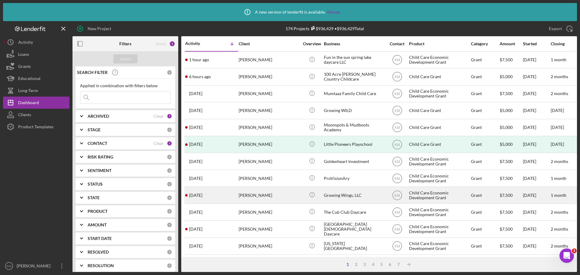
click at [349, 197] on div "Growing Wings, LLC" at bounding box center [354, 195] width 60 height 16
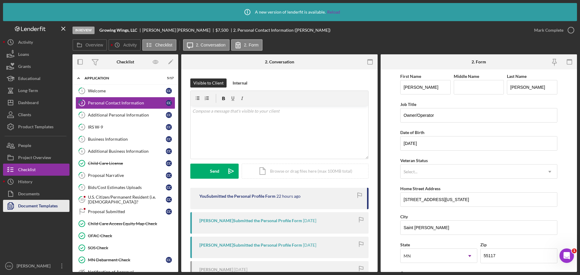
click at [57, 207] on div "Document Templates" at bounding box center [38, 207] width 40 height 14
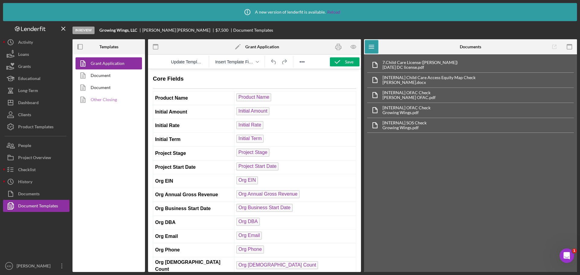
click at [112, 100] on link "Other Closing" at bounding box center [107, 100] width 63 height 12
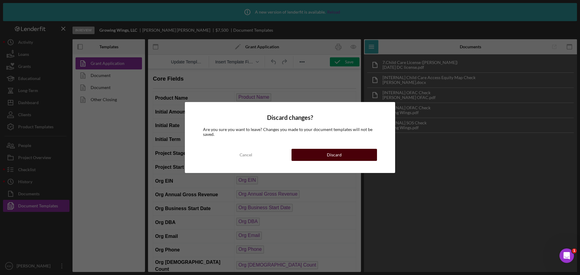
click at [339, 156] on div "Discard" at bounding box center [334, 155] width 15 height 12
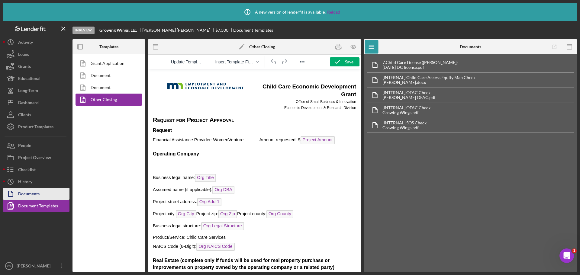
click at [31, 196] on div "Documents" at bounding box center [28, 195] width 21 height 14
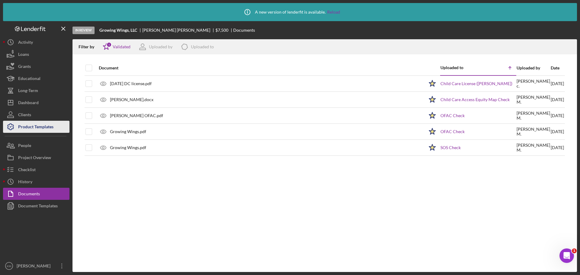
click at [41, 126] on div "Product Templates" at bounding box center [35, 128] width 35 height 14
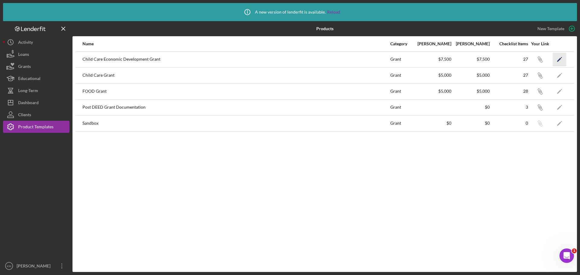
click at [563, 58] on icon "Icon/Edit" at bounding box center [560, 60] width 14 height 14
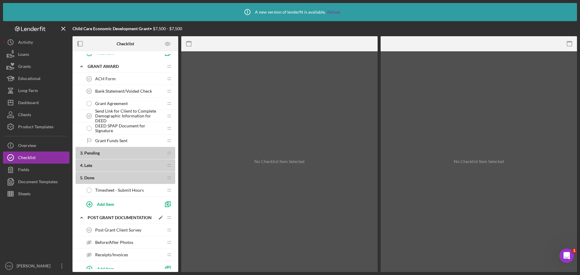
scroll to position [291, 0]
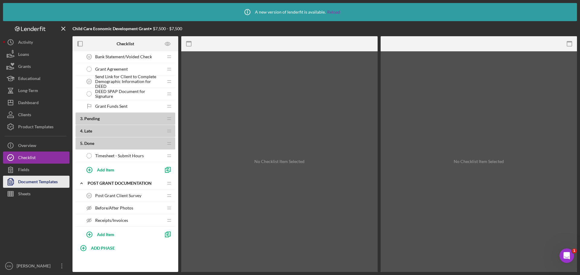
click at [44, 183] on div "Document Templates" at bounding box center [38, 183] width 40 height 14
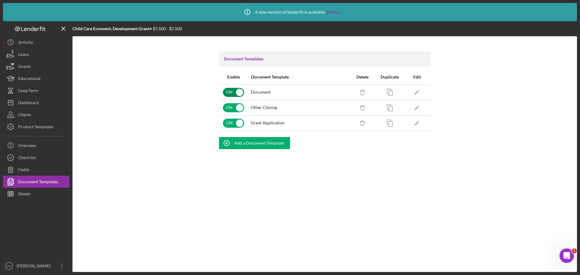
click at [237, 92] on input "checkbox" at bounding box center [233, 92] width 21 height 9
checkbox input "false"
click at [239, 105] on input "checkbox" at bounding box center [233, 107] width 21 height 9
checkbox input "false"
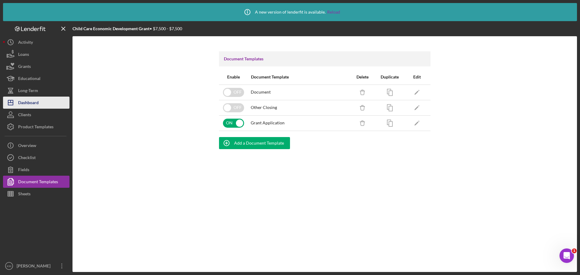
click at [34, 106] on div "Dashboard" at bounding box center [28, 104] width 21 height 14
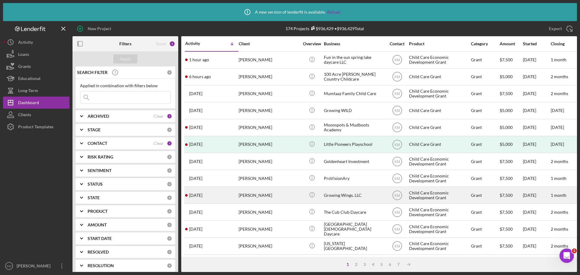
click at [337, 195] on div "Growing Wings, LLC" at bounding box center [354, 195] width 60 height 16
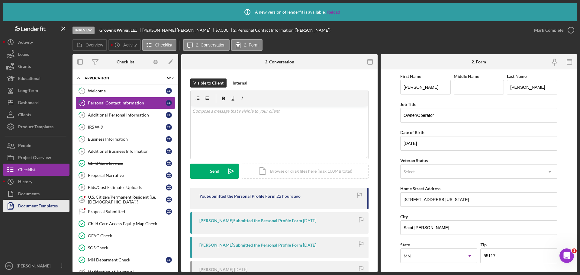
click at [47, 206] on div "Document Templates" at bounding box center [38, 207] width 40 height 14
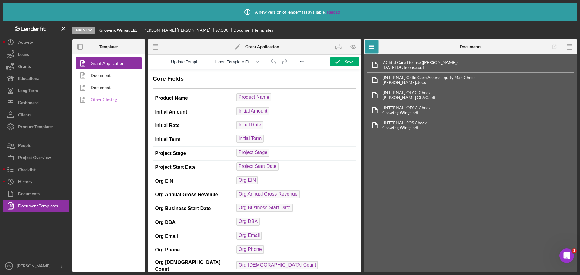
click at [100, 102] on link "Other Closing" at bounding box center [107, 100] width 63 height 12
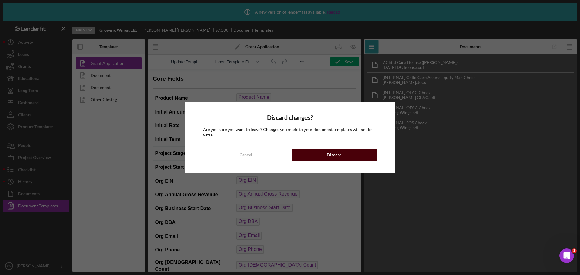
click at [352, 150] on button "Discard" at bounding box center [335, 155] width 86 height 12
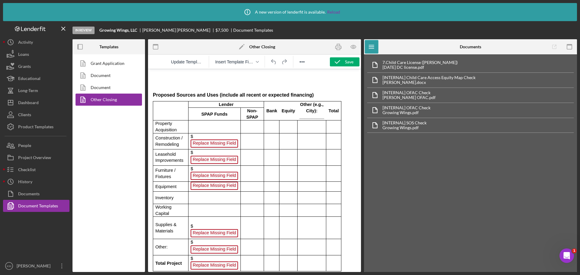
scroll to position [605, 0]
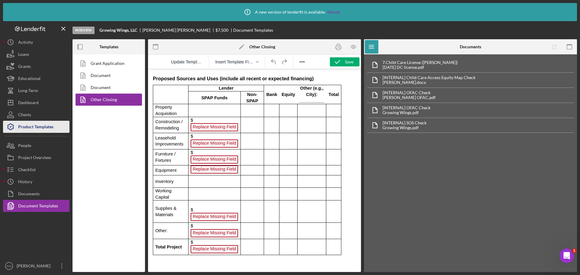
click at [22, 130] on div "Product Templates" at bounding box center [35, 128] width 35 height 14
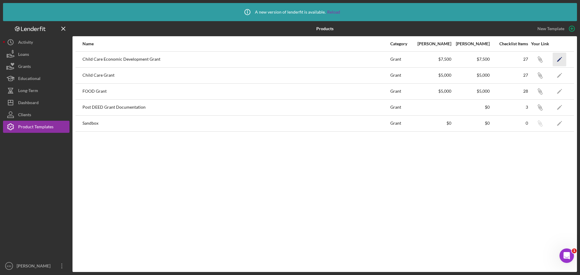
click at [562, 60] on icon "Icon/Edit" at bounding box center [560, 60] width 14 height 14
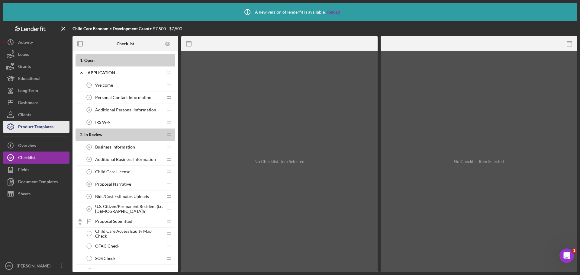
click at [43, 129] on div "Product Templates" at bounding box center [35, 128] width 35 height 14
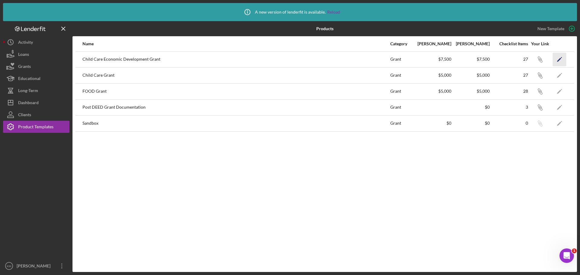
click at [560, 57] on icon "Icon/Edit" at bounding box center [560, 60] width 14 height 14
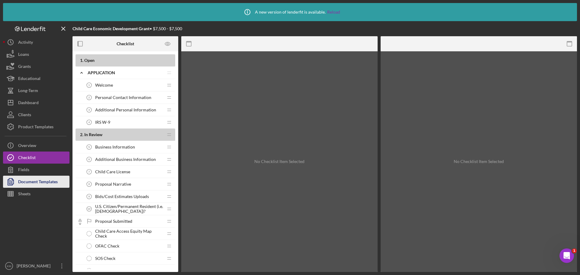
click at [35, 181] on div "Document Templates" at bounding box center [38, 183] width 40 height 14
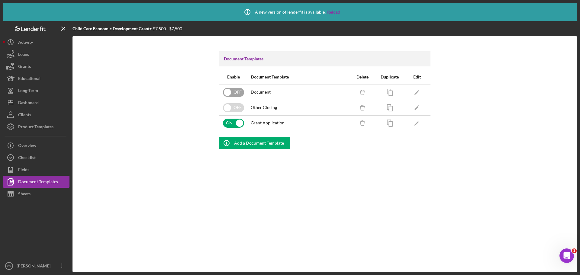
click at [235, 90] on input "checkbox" at bounding box center [233, 92] width 21 height 9
click at [239, 91] on input "checkbox" at bounding box center [233, 92] width 21 height 9
checkbox input "false"
click at [420, 108] on icon "Icon/Edit" at bounding box center [417, 108] width 14 height 14
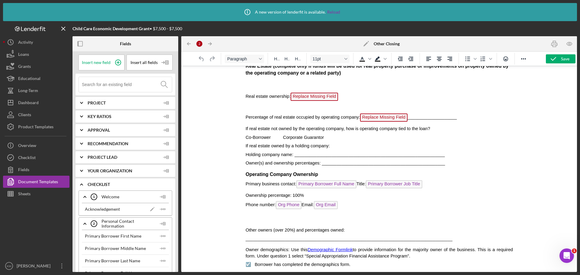
scroll to position [151, 0]
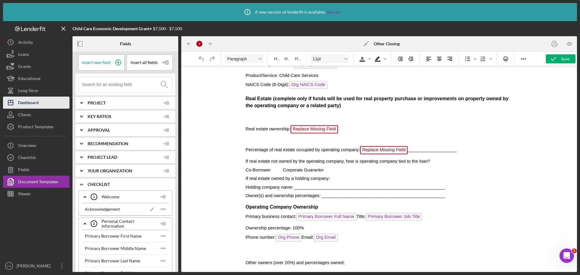
click at [37, 106] on div "Dashboard" at bounding box center [28, 104] width 21 height 14
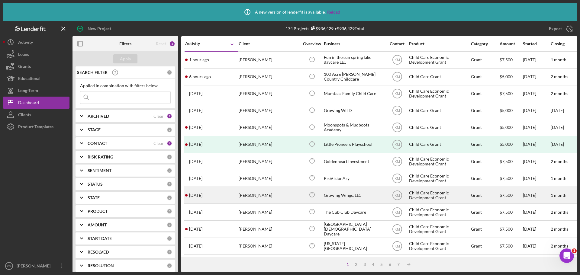
click at [347, 196] on div "Growing Wings, LLC" at bounding box center [354, 195] width 60 height 16
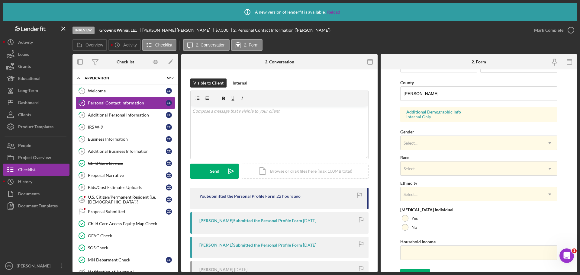
scroll to position [201, 0]
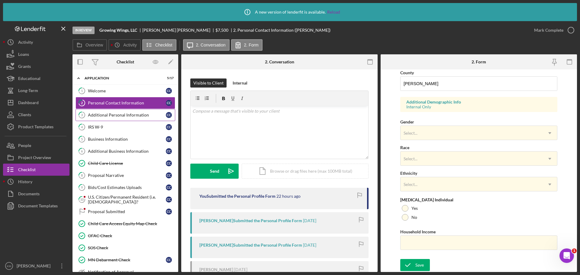
click at [103, 116] on div "Additional Personal Information" at bounding box center [127, 115] width 78 height 5
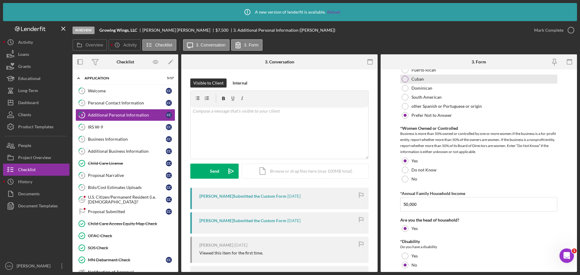
scroll to position [393, 0]
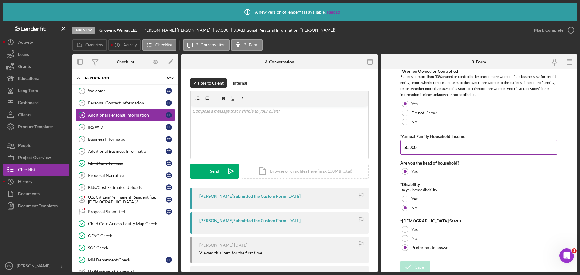
scroll to position [430, 0]
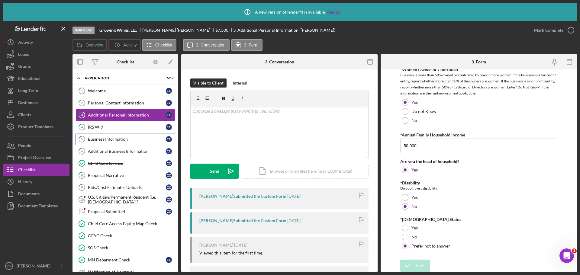
click at [121, 138] on div "Business Information" at bounding box center [127, 139] width 78 height 5
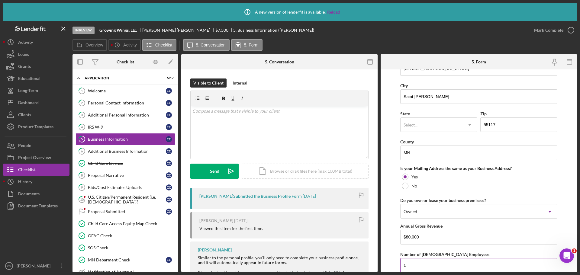
scroll to position [347, 0]
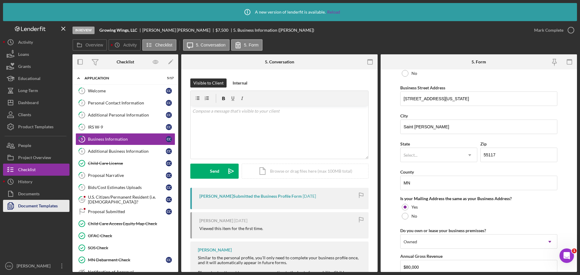
click at [36, 204] on div "Document Templates" at bounding box center [38, 207] width 40 height 14
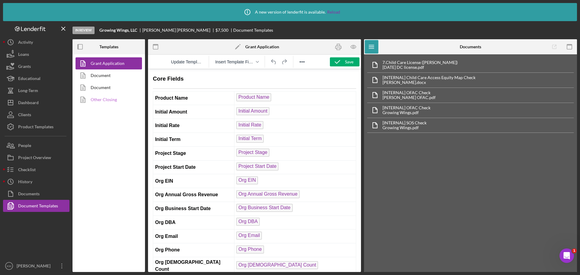
click at [105, 100] on link "Other Closing" at bounding box center [107, 100] width 63 height 12
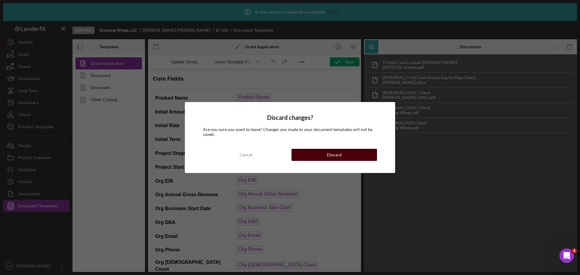
click at [325, 155] on button "Discard" at bounding box center [335, 155] width 86 height 12
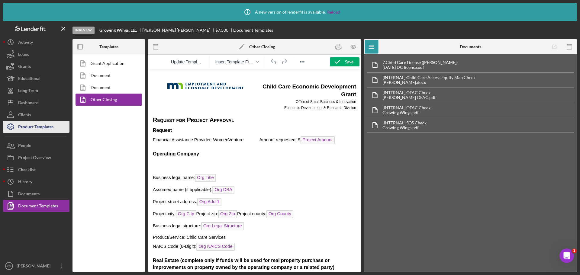
click at [34, 125] on div "Product Templates" at bounding box center [35, 128] width 35 height 14
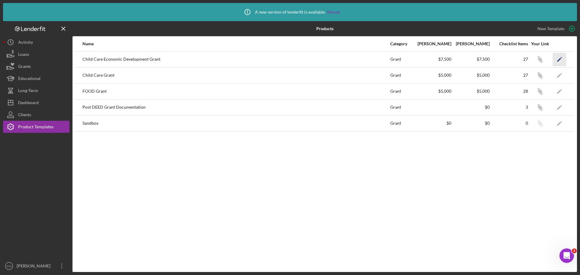
click at [563, 60] on icon "Icon/Edit" at bounding box center [560, 60] width 14 height 14
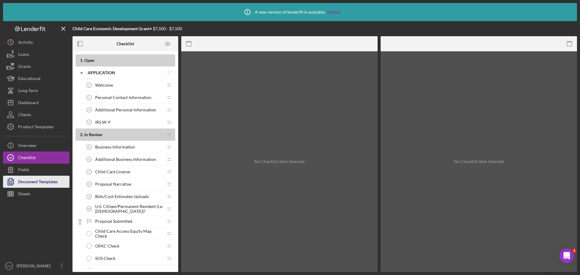
click at [40, 182] on div "Document Templates" at bounding box center [38, 183] width 40 height 14
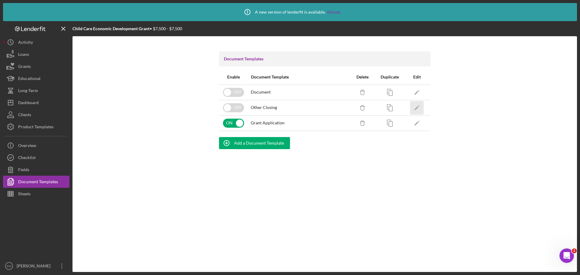
click at [419, 108] on icon "Icon/Edit" at bounding box center [417, 108] width 14 height 14
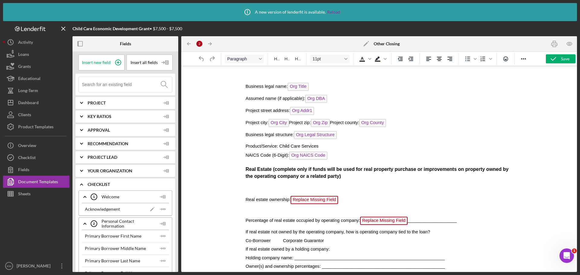
scroll to position [81, 0]
click at [302, 199] on span "Replace Missing Field" at bounding box center [313, 200] width 47 height 8
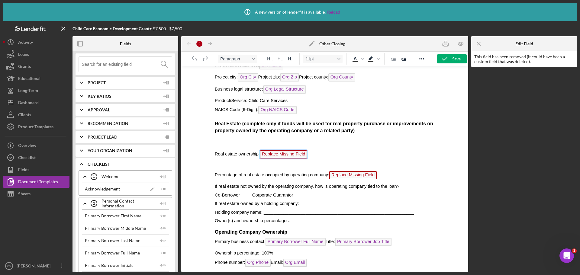
scroll to position [30, 0]
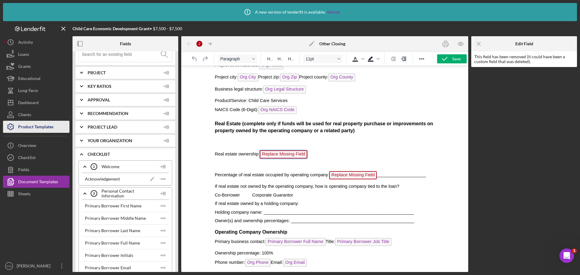
click at [50, 129] on div "Product Templates" at bounding box center [35, 128] width 35 height 14
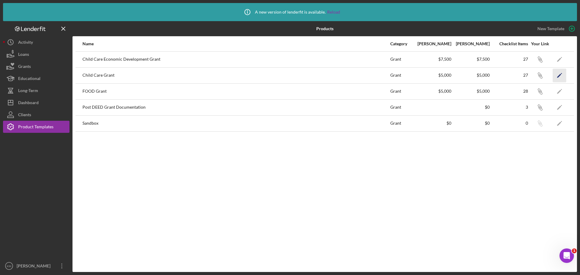
click at [558, 77] on polygon "button" at bounding box center [559, 76] width 4 height 4
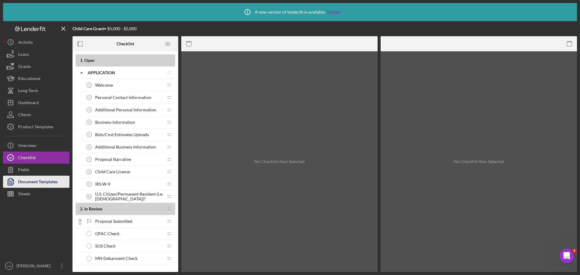
click at [33, 182] on div "Document Templates" at bounding box center [38, 183] width 40 height 14
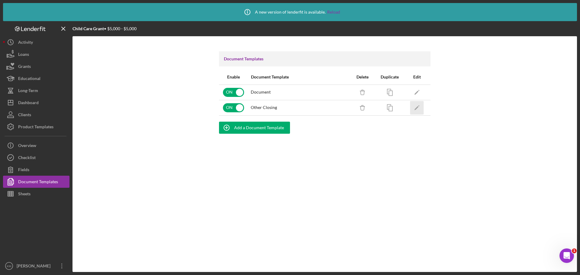
click at [417, 106] on icon "Icon/Edit" at bounding box center [417, 108] width 14 height 14
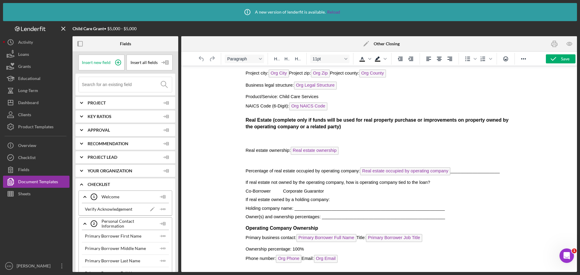
scroll to position [121, 0]
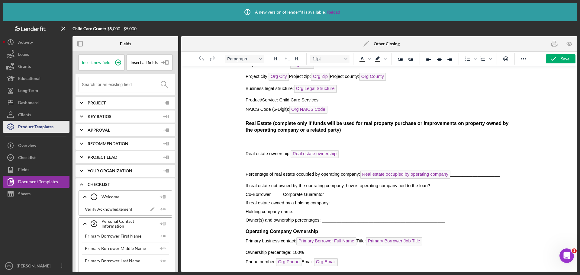
click at [38, 127] on div "Product Templates" at bounding box center [35, 128] width 35 height 14
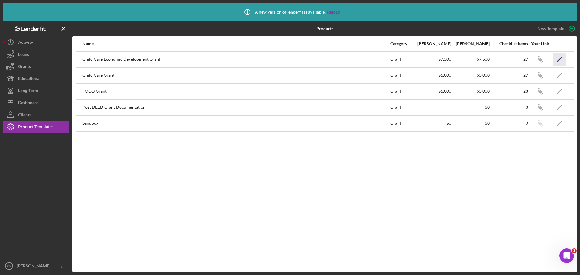
click at [557, 57] on icon "Icon/Edit" at bounding box center [560, 60] width 14 height 14
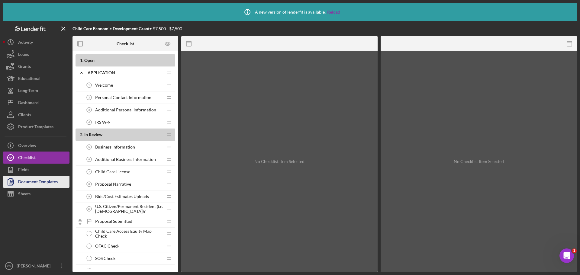
click at [41, 185] on div "Document Templates" at bounding box center [38, 183] width 40 height 14
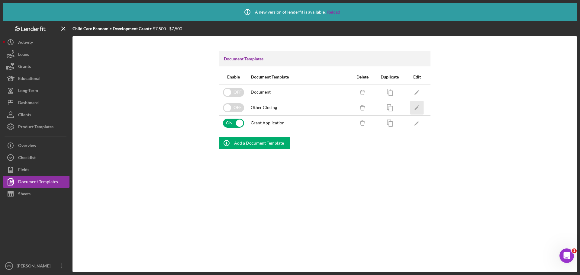
click at [420, 106] on icon "Icon/Edit" at bounding box center [417, 108] width 14 height 14
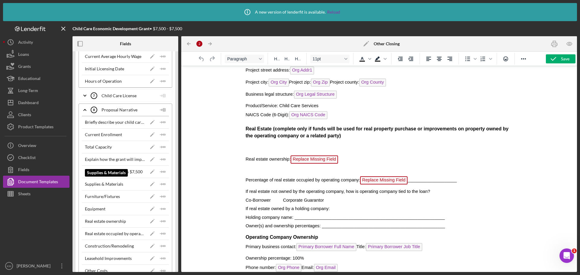
scroll to position [1028, 0]
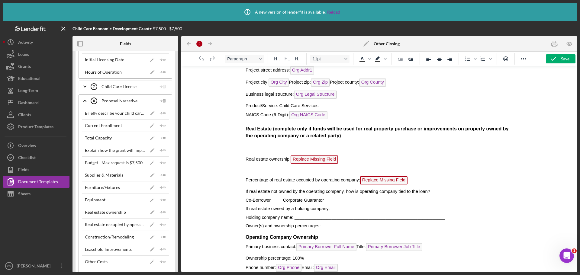
click at [343, 162] on p "Real estate ownership: Replace Missing Field" at bounding box center [379, 161] width 268 height 10
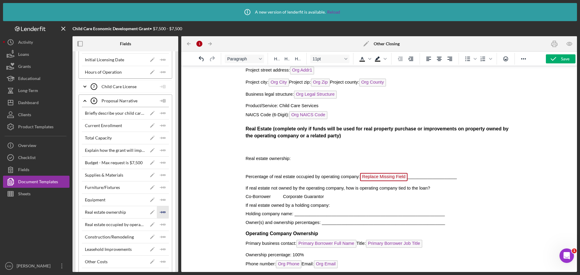
click at [163, 211] on icon "Icon/Insert Field" at bounding box center [163, 212] width 12 height 12
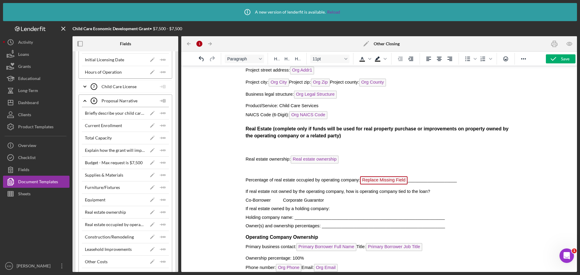
click at [387, 182] on span "Replace Missing Field" at bounding box center [383, 181] width 47 height 8
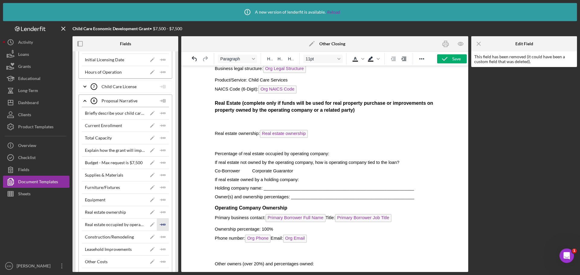
click at [163, 225] on polygon "button" at bounding box center [164, 224] width 2 height 1
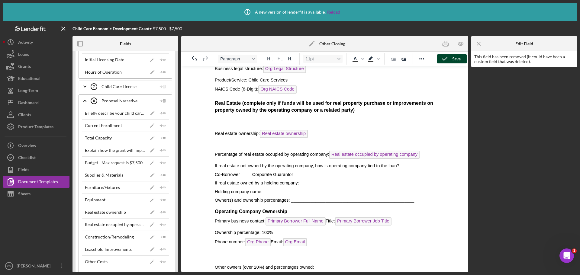
click at [451, 60] on icon "button" at bounding box center [444, 58] width 15 height 15
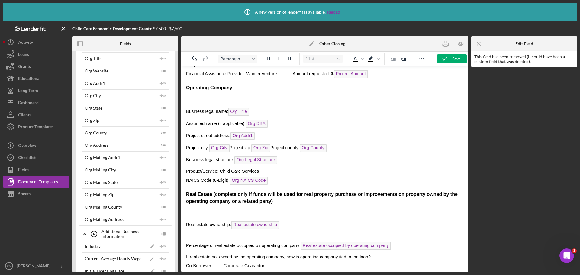
scroll to position [0, 0]
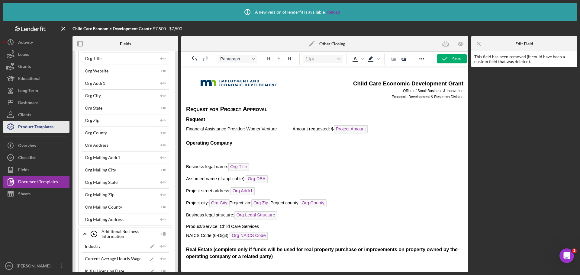
click at [44, 126] on div "Product Templates" at bounding box center [35, 128] width 35 height 14
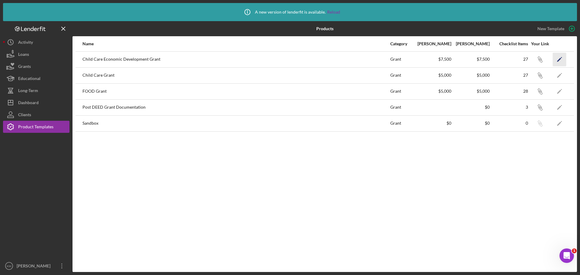
click at [562, 59] on icon "Icon/Edit" at bounding box center [560, 60] width 14 height 14
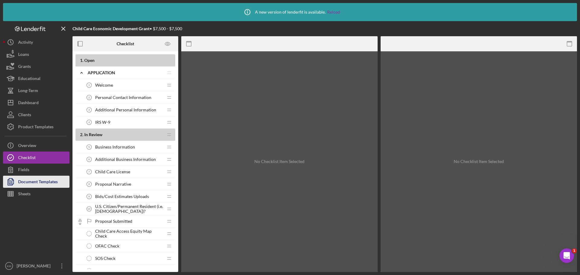
click at [35, 183] on div "Document Templates" at bounding box center [38, 183] width 40 height 14
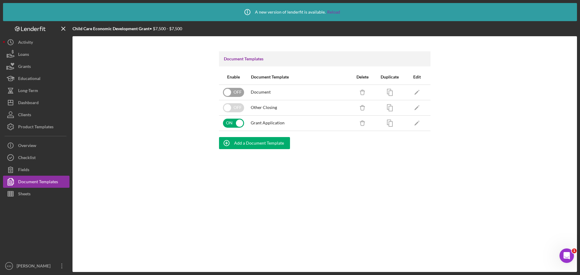
click at [232, 92] on input "checkbox" at bounding box center [233, 92] width 21 height 9
checkbox input "true"
click at [235, 109] on input "checkbox" at bounding box center [233, 107] width 21 height 9
checkbox input "true"
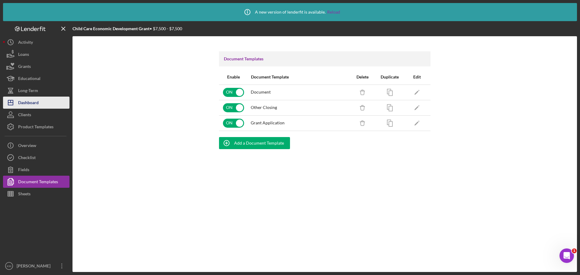
click at [30, 99] on div "Dashboard" at bounding box center [28, 104] width 21 height 14
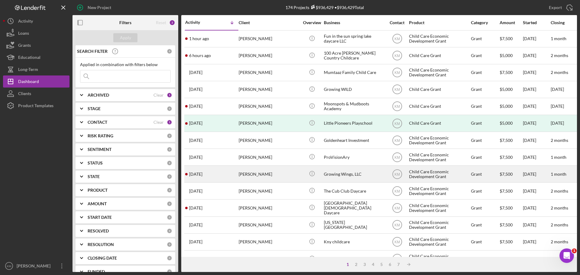
click at [342, 175] on div "Growing Wings, LLC" at bounding box center [354, 174] width 60 height 16
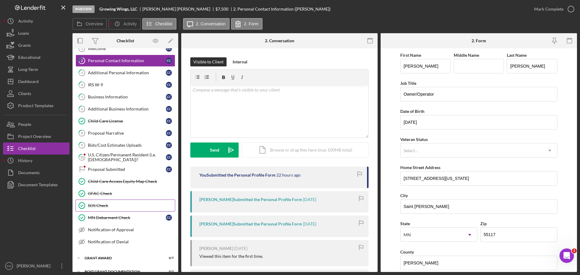
scroll to position [30, 0]
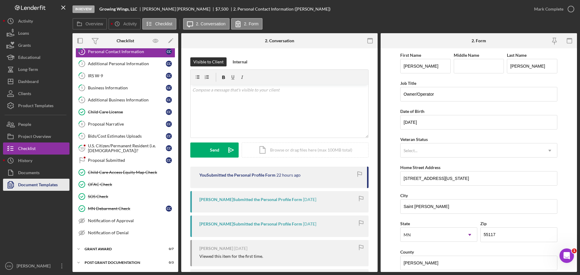
click at [61, 187] on button "Document Templates" at bounding box center [36, 185] width 66 height 12
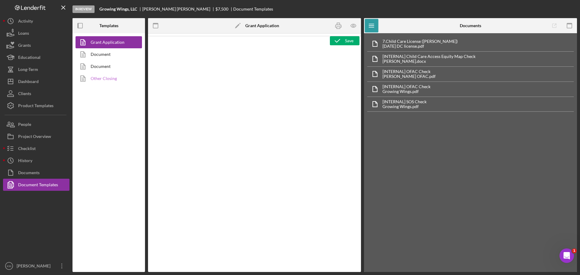
click at [114, 78] on link "Other Closing" at bounding box center [107, 79] width 63 height 12
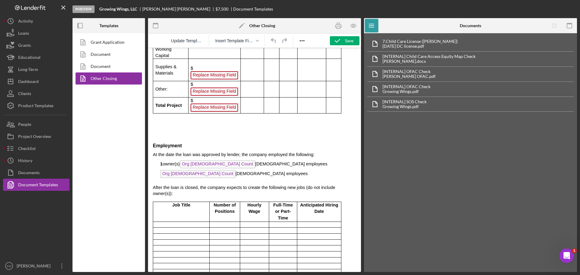
scroll to position [725, 0]
